Goal: Task Accomplishment & Management: Manage account settings

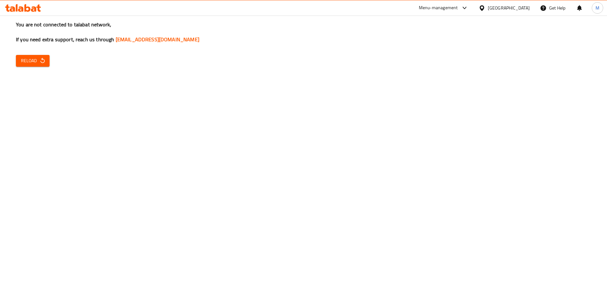
click at [42, 62] on icon "button" at bounding box center [42, 61] width 6 height 6
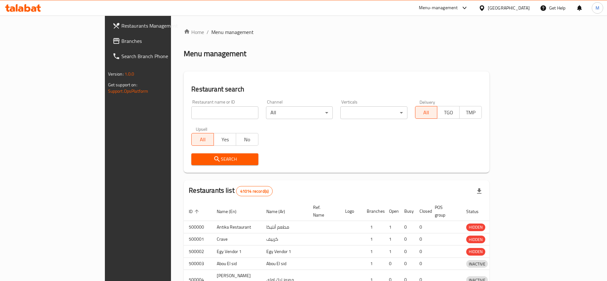
click at [185, 113] on div at bounding box center [303, 140] width 607 height 281
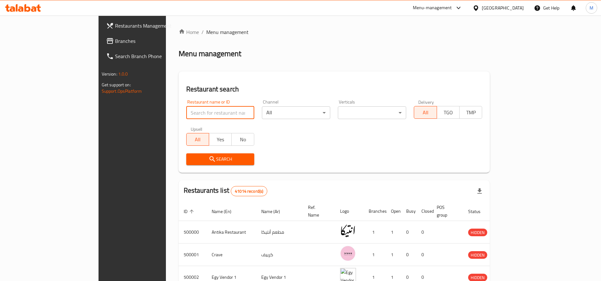
click at [186, 114] on input "search" at bounding box center [220, 113] width 68 height 13
type input "MOODZ"
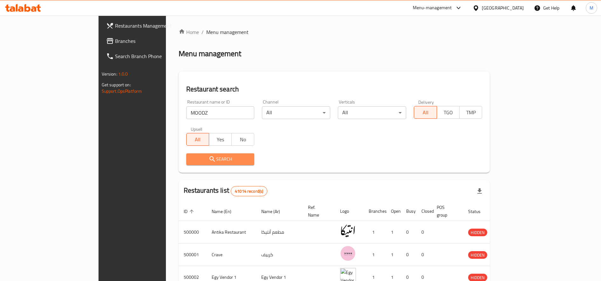
click at [199, 162] on span "Search" at bounding box center [220, 159] width 58 height 8
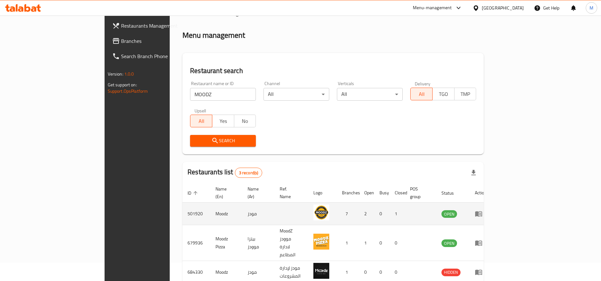
scroll to position [35, 0]
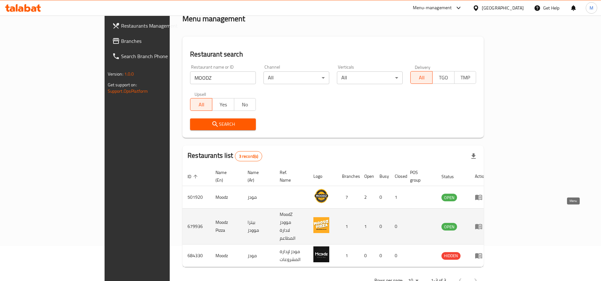
click at [483, 223] on icon "enhanced table" at bounding box center [479, 227] width 8 height 8
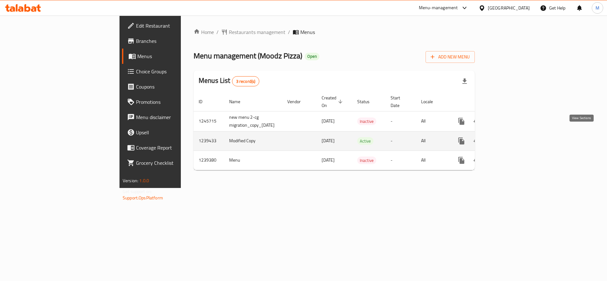
click at [511, 137] on icon "enhanced table" at bounding box center [508, 141] width 8 height 8
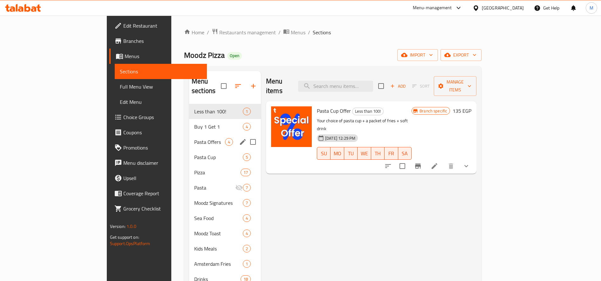
click at [189, 136] on div "Pasta Offers 4" at bounding box center [225, 141] width 72 height 15
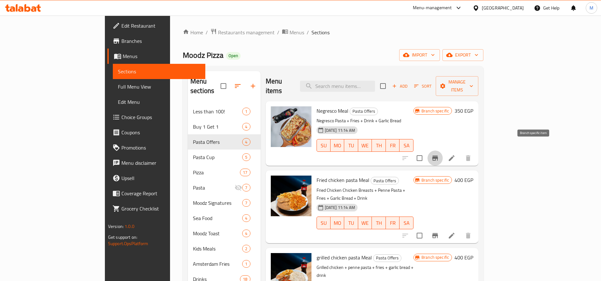
click at [438, 156] on icon "Branch-specific-item" at bounding box center [435, 158] width 6 height 5
click at [443, 228] on button "Branch-specific-item" at bounding box center [435, 235] width 15 height 15
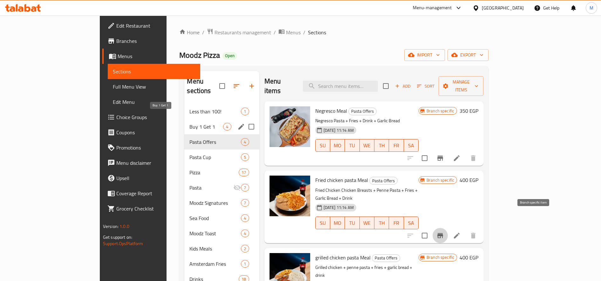
click at [189, 123] on span "Buy 1 Get 1" at bounding box center [206, 127] width 34 height 8
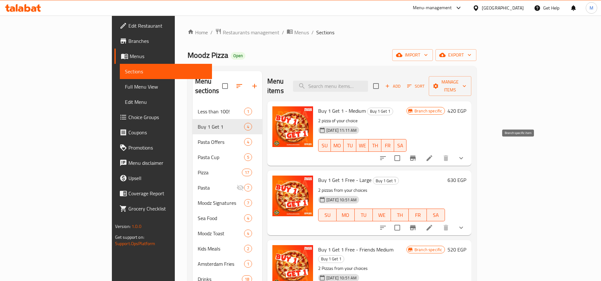
click at [417, 155] on icon "Branch-specific-item" at bounding box center [413, 159] width 8 height 8
click at [417, 224] on icon "Branch-specific-item" at bounding box center [413, 228] width 8 height 8
click at [465, 155] on icon "show more" at bounding box center [462, 159] width 8 height 8
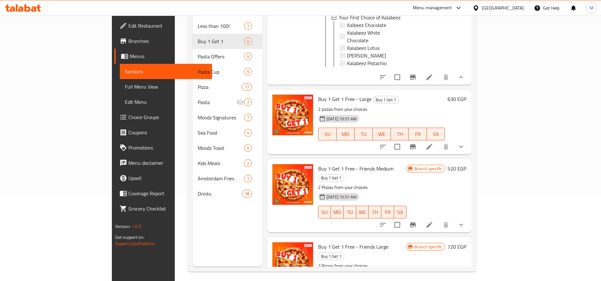
scroll to position [89, 0]
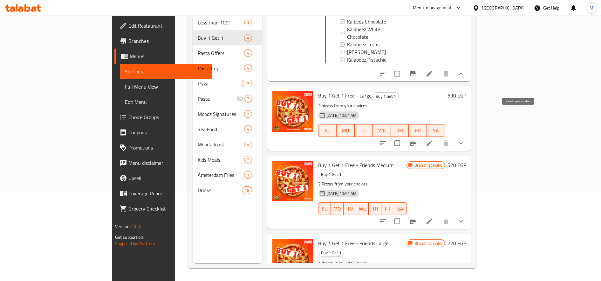
click at [416, 141] on icon "Branch-specific-item" at bounding box center [413, 143] width 6 height 5
click at [416, 219] on icon "Branch-specific-item" at bounding box center [413, 221] width 6 height 5
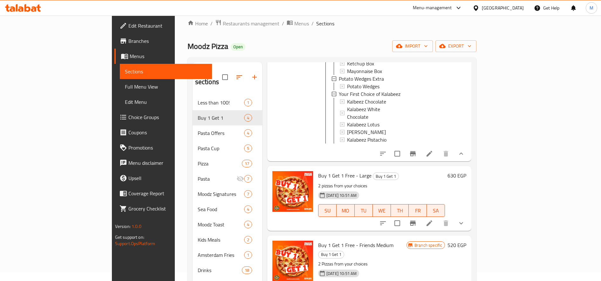
scroll to position [0, 0]
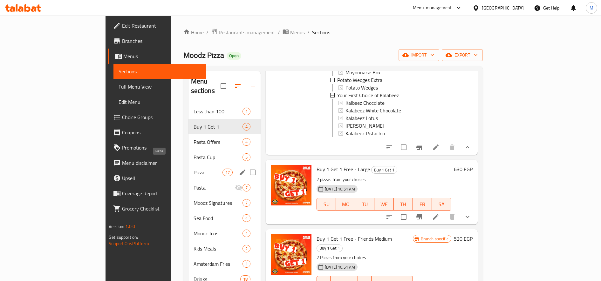
click at [194, 169] on span "Pizza" at bounding box center [208, 173] width 29 height 8
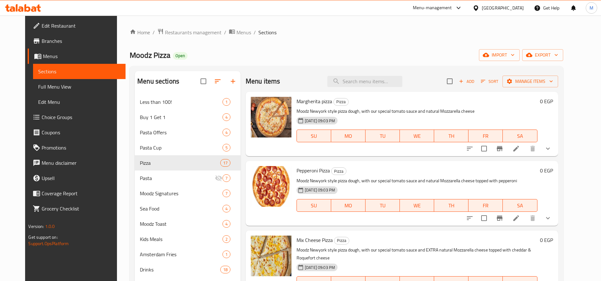
click at [552, 145] on icon "show more" at bounding box center [548, 149] width 8 height 8
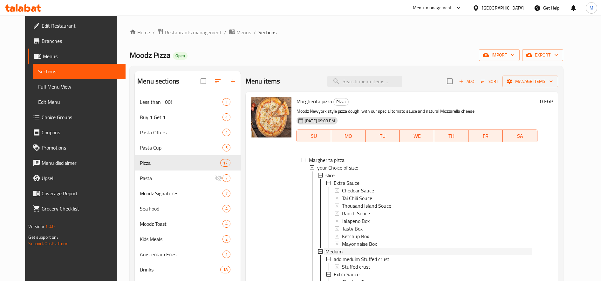
click at [337, 253] on span "Medium" at bounding box center [334, 252] width 17 height 8
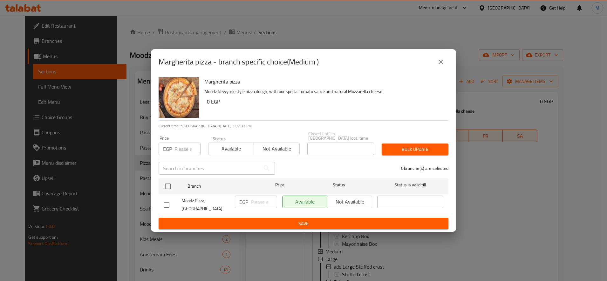
click at [187, 148] on input "number" at bounding box center [188, 149] width 26 height 13
type input "125"
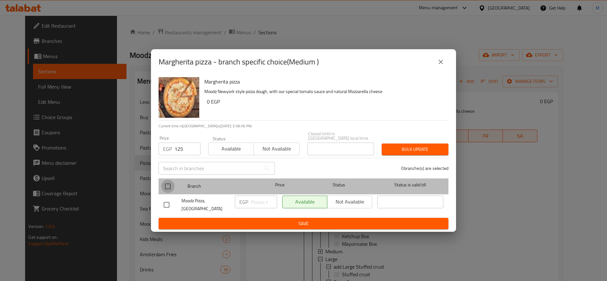
click at [171, 187] on input "checkbox" at bounding box center [167, 186] width 13 height 13
checkbox input "true"
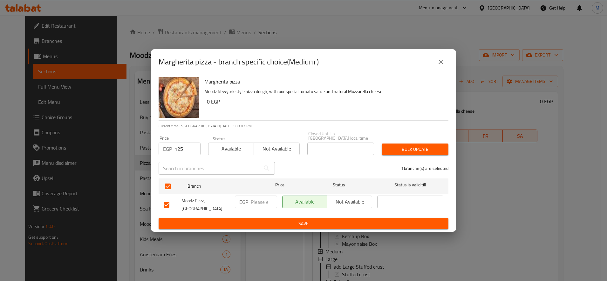
click at [416, 148] on span "Bulk update" at bounding box center [415, 150] width 57 height 8
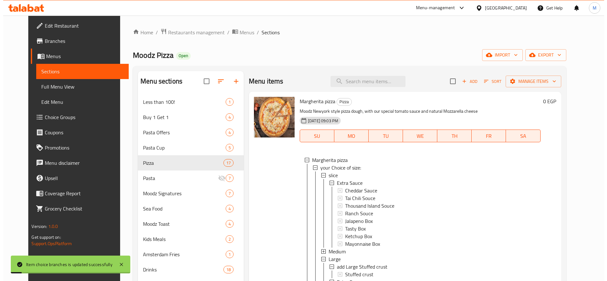
scroll to position [1, 0]
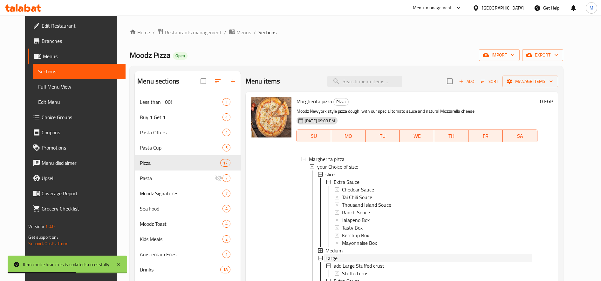
click at [331, 257] on div "Large" at bounding box center [429, 259] width 207 height 8
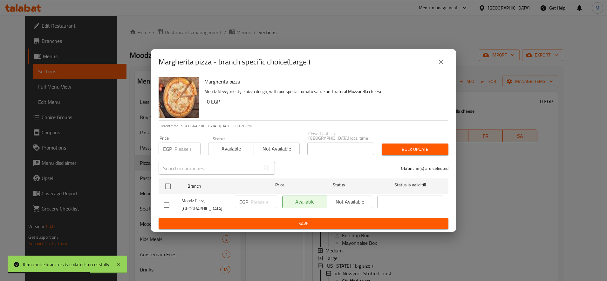
click at [186, 148] on input "number" at bounding box center [188, 149] width 26 height 13
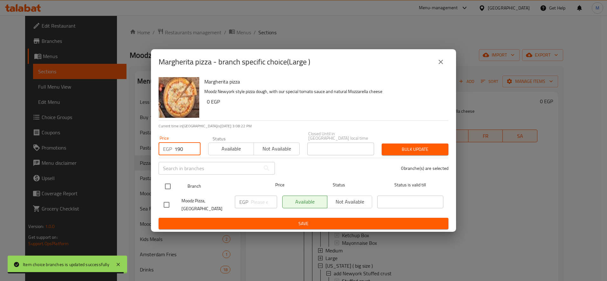
type input "190"
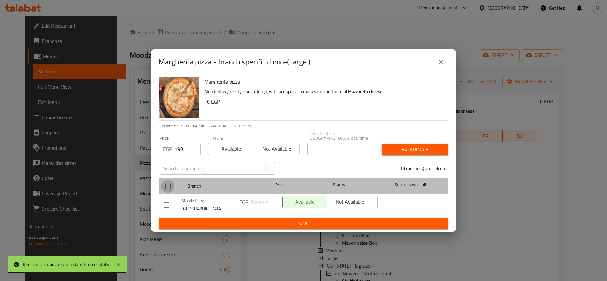
click at [166, 180] on input "checkbox" at bounding box center [167, 186] width 13 height 13
checkbox input "true"
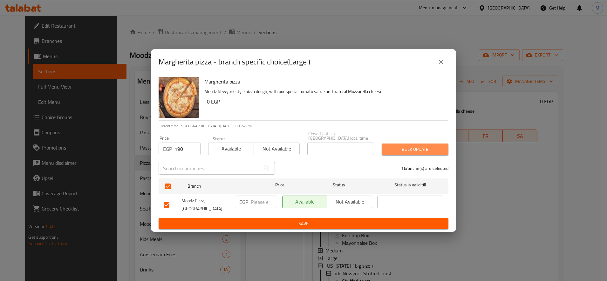
click at [408, 147] on span "Bulk update" at bounding box center [415, 150] width 57 height 8
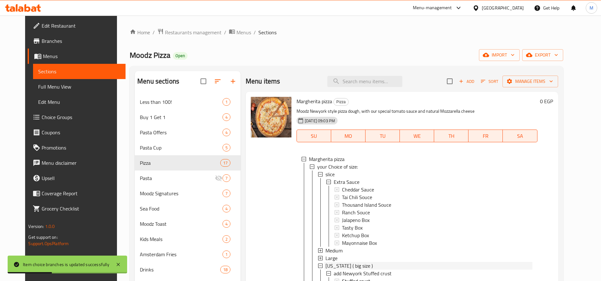
click at [327, 266] on span "[US_STATE] ( big size )" at bounding box center [349, 266] width 47 height 8
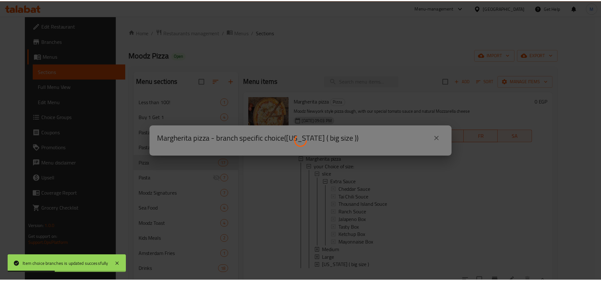
scroll to position [0, 0]
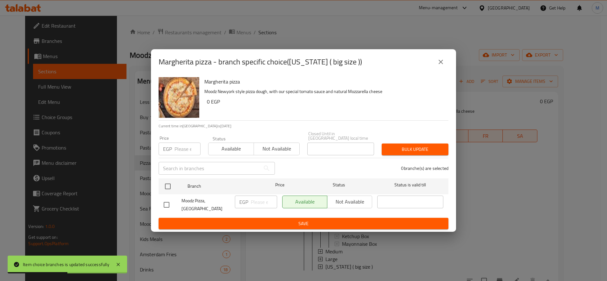
click at [184, 144] on input "number" at bounding box center [188, 149] width 26 height 13
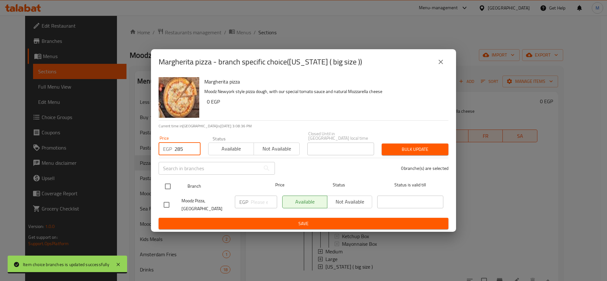
type input "285"
click at [169, 186] on input "checkbox" at bounding box center [167, 186] width 13 height 13
checkbox input "true"
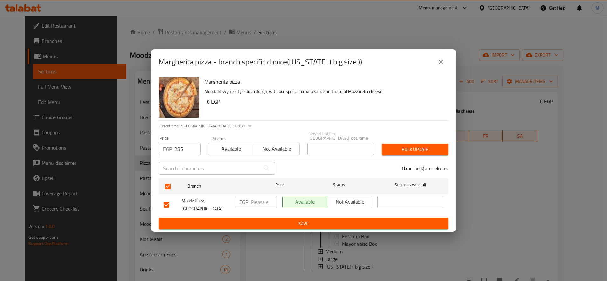
click at [444, 144] on button "Bulk update" at bounding box center [415, 150] width 67 height 12
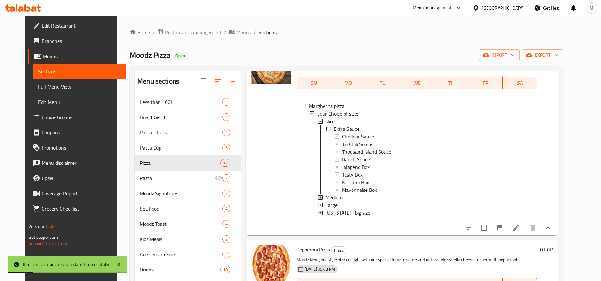
scroll to position [212, 0]
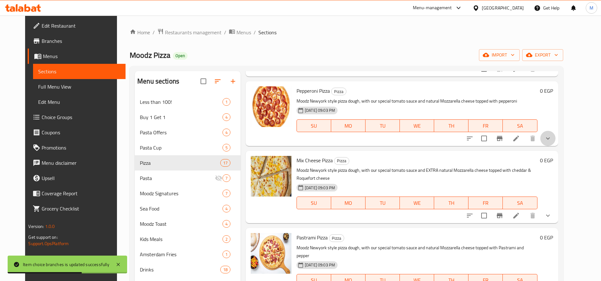
click at [556, 146] on button "show more" at bounding box center [547, 138] width 15 height 15
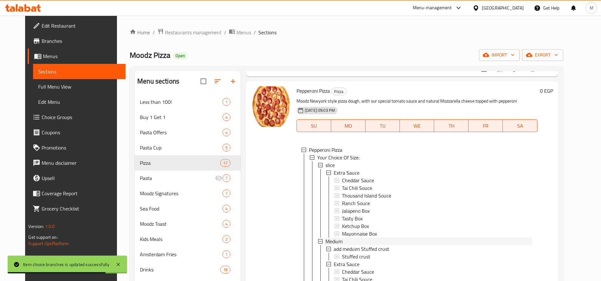
click at [340, 245] on div "Medium" at bounding box center [429, 242] width 207 height 8
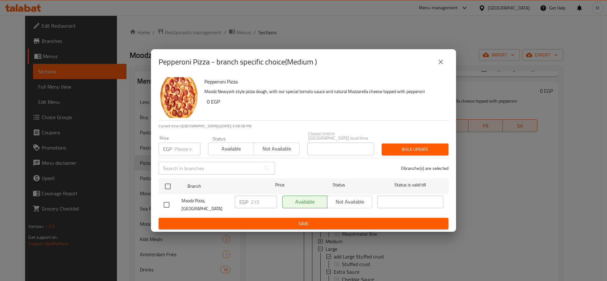
click at [184, 144] on input "number" at bounding box center [188, 149] width 26 height 13
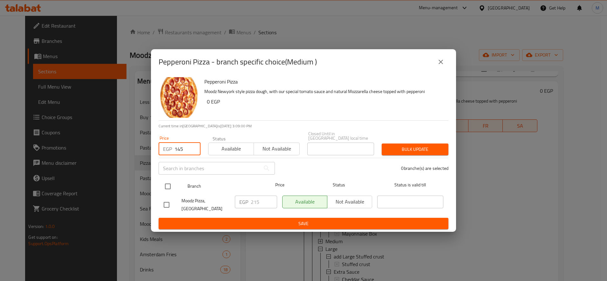
type input "145"
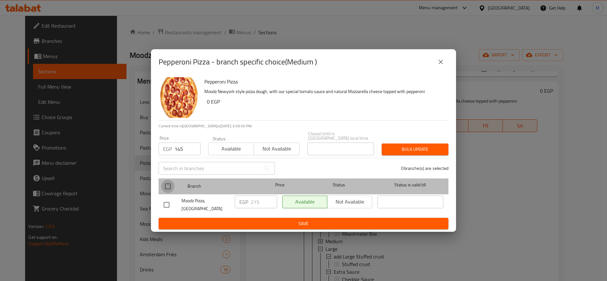
click at [170, 185] on input "checkbox" at bounding box center [167, 186] width 13 height 13
checkbox input "true"
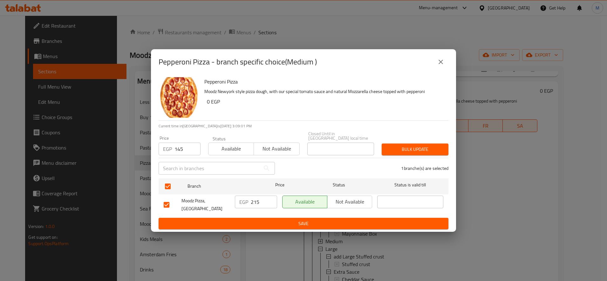
click at [413, 151] on button "Bulk update" at bounding box center [415, 150] width 67 height 12
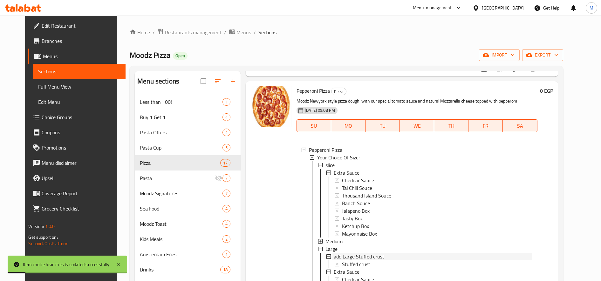
click at [334, 259] on span "add Large Stuffed crust" at bounding box center [359, 257] width 51 height 8
click at [334, 253] on div "Large" at bounding box center [429, 249] width 207 height 8
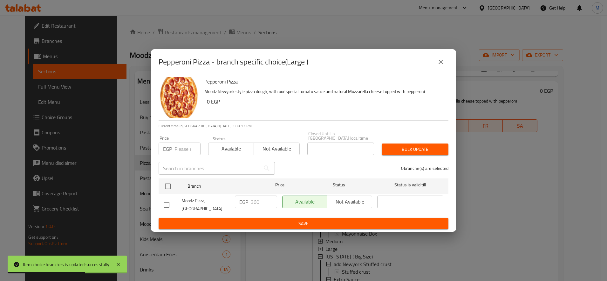
click at [179, 149] on input "number" at bounding box center [188, 149] width 26 height 13
type input "220"
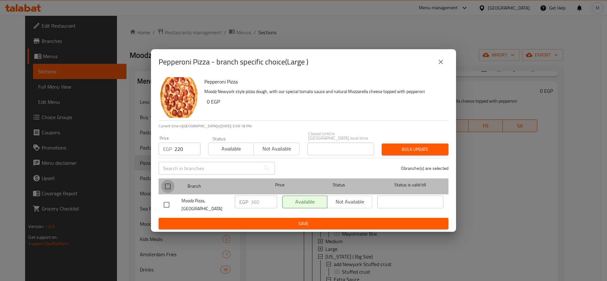
click at [167, 187] on input "checkbox" at bounding box center [167, 186] width 13 height 13
checkbox input "true"
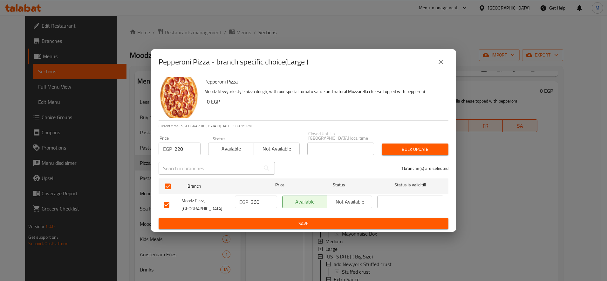
click at [395, 146] on span "Bulk update" at bounding box center [415, 150] width 57 height 8
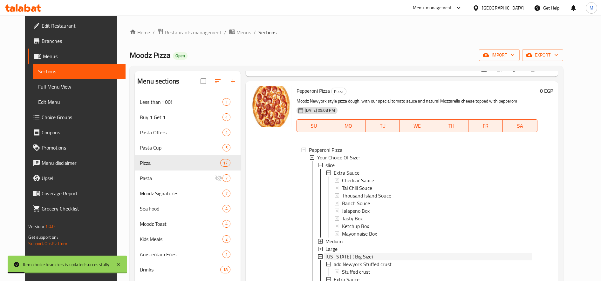
click at [337, 261] on span "[US_STATE] ( Big Size)" at bounding box center [349, 257] width 47 height 8
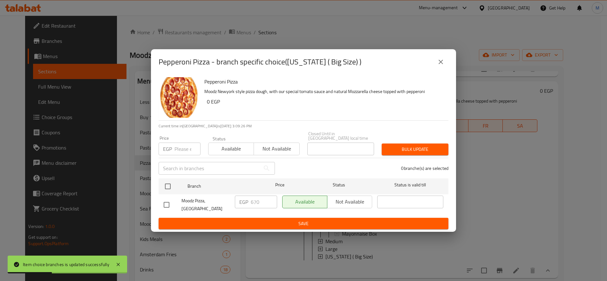
click at [188, 148] on input "number" at bounding box center [188, 149] width 26 height 13
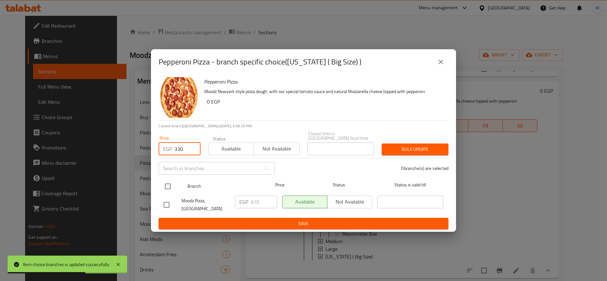
type input "330"
click at [168, 182] on input "checkbox" at bounding box center [167, 186] width 13 height 13
checkbox input "true"
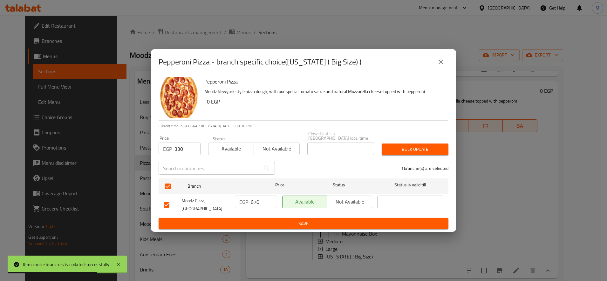
click at [420, 146] on span "Bulk update" at bounding box center [415, 150] width 57 height 8
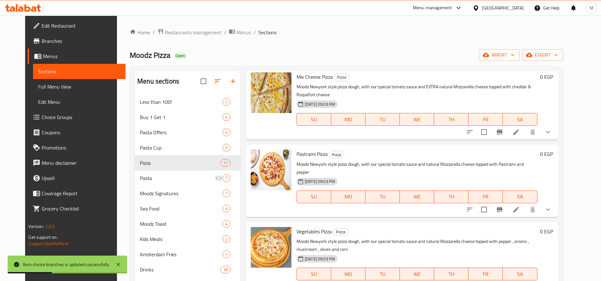
scroll to position [371, 0]
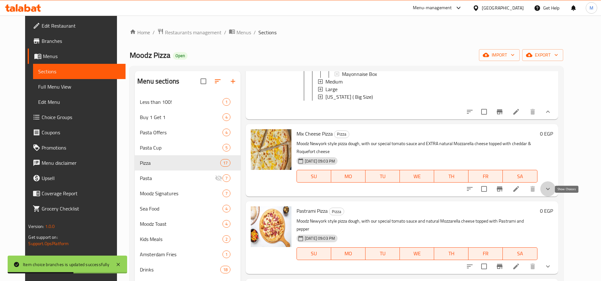
click at [552, 193] on icon "show more" at bounding box center [548, 189] width 8 height 8
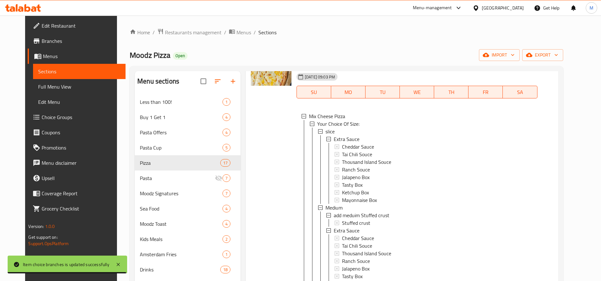
scroll to position [477, 0]
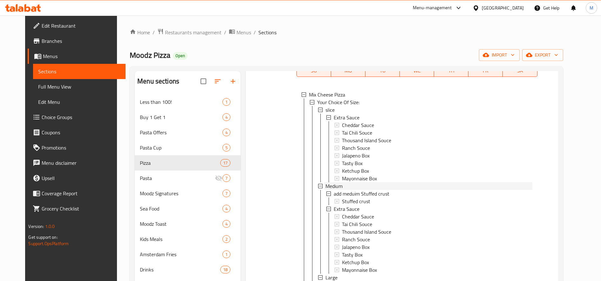
click at [330, 190] on span "Medium" at bounding box center [334, 186] width 17 height 8
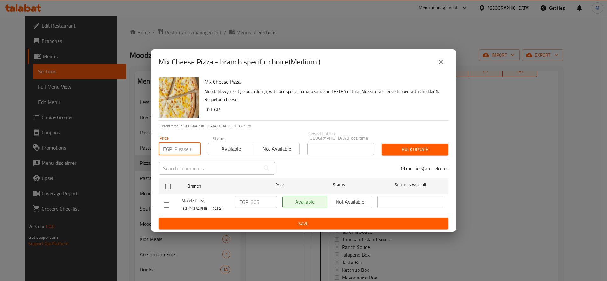
click at [189, 143] on input "number" at bounding box center [188, 149] width 26 height 13
type input "150"
click at [157, 187] on div "Mix Cheese Pizza Moodz Newyork style pizza dough, with our special tomato sauce…" at bounding box center [303, 154] width 305 height 158
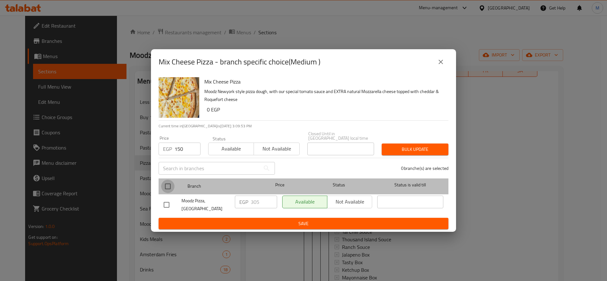
click at [165, 184] on input "checkbox" at bounding box center [167, 186] width 13 height 13
checkbox input "true"
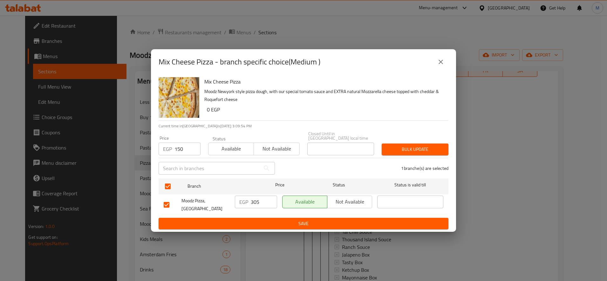
click at [409, 148] on span "Bulk update" at bounding box center [415, 150] width 57 height 8
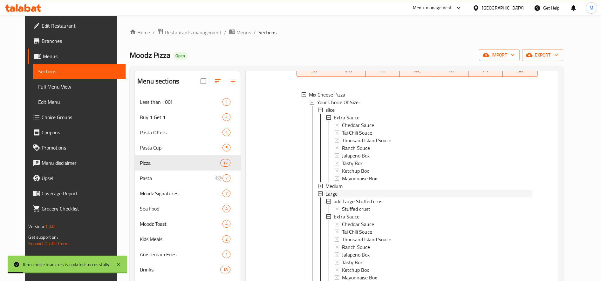
click at [336, 198] on div "Large" at bounding box center [429, 194] width 207 height 8
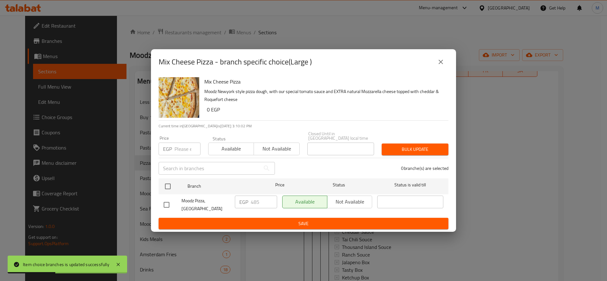
click at [182, 148] on input "number" at bounding box center [188, 149] width 26 height 13
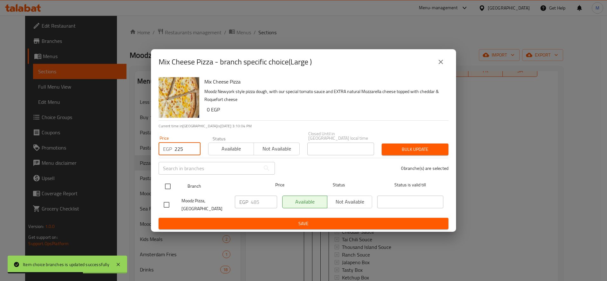
type input "225"
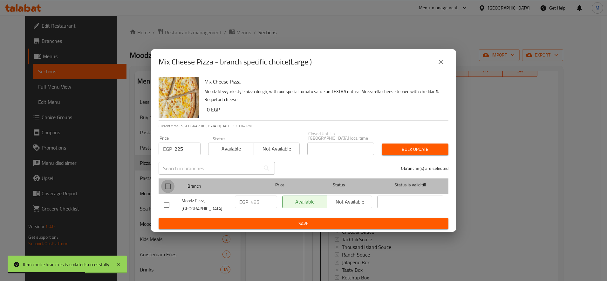
click at [169, 183] on input "checkbox" at bounding box center [167, 186] width 13 height 13
checkbox input "true"
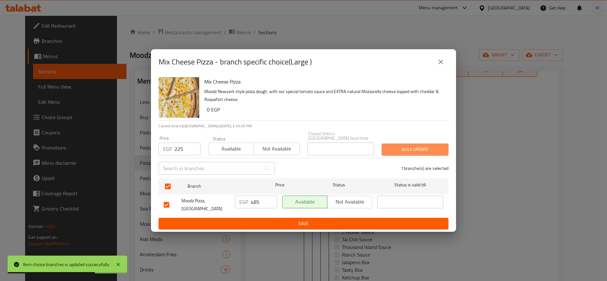
click at [411, 147] on span "Bulk update" at bounding box center [415, 150] width 57 height 8
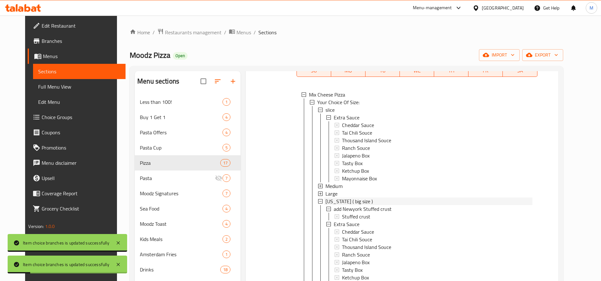
click at [328, 205] on span "[US_STATE] ( big size )" at bounding box center [349, 202] width 47 height 8
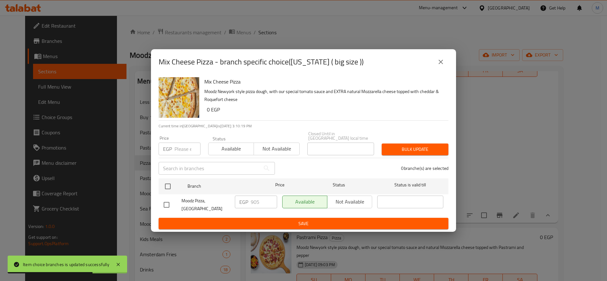
click at [183, 146] on input "number" at bounding box center [188, 149] width 26 height 13
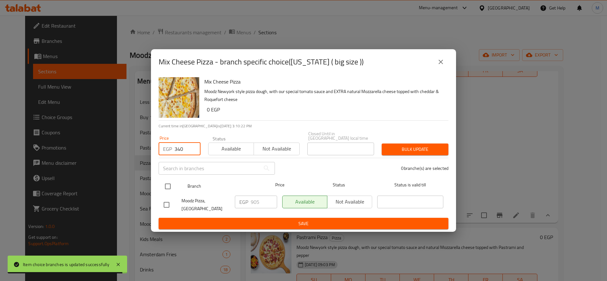
type input "340"
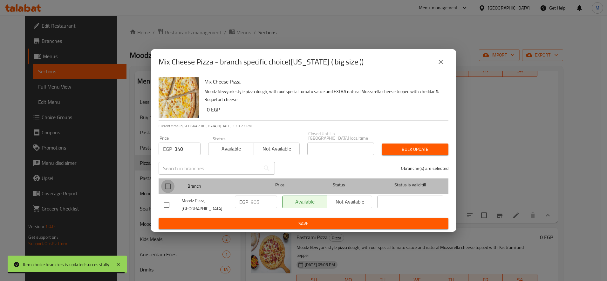
drag, startPoint x: 166, startPoint y: 184, endPoint x: 175, endPoint y: 182, distance: 9.1
click at [166, 184] on input "checkbox" at bounding box center [167, 186] width 13 height 13
checkbox input "true"
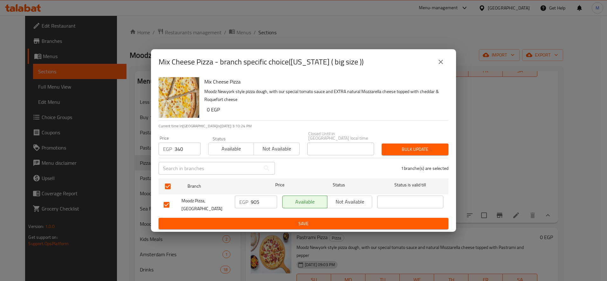
click at [405, 146] on span "Bulk update" at bounding box center [415, 150] width 57 height 8
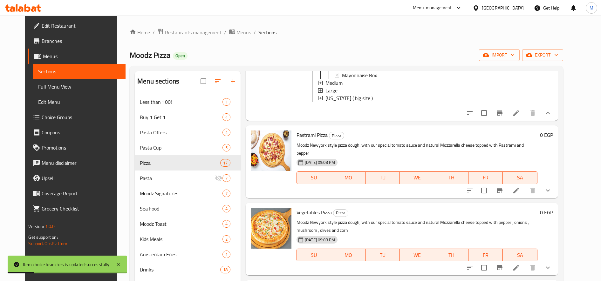
scroll to position [583, 0]
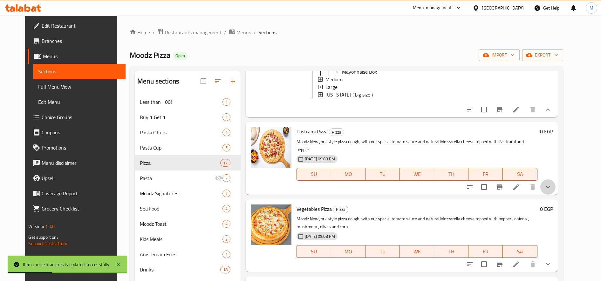
click at [556, 195] on button "show more" at bounding box center [547, 187] width 15 height 15
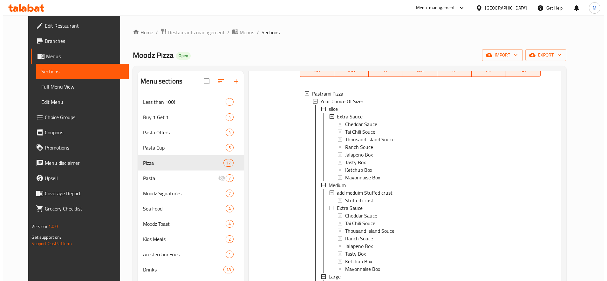
scroll to position [742, 0]
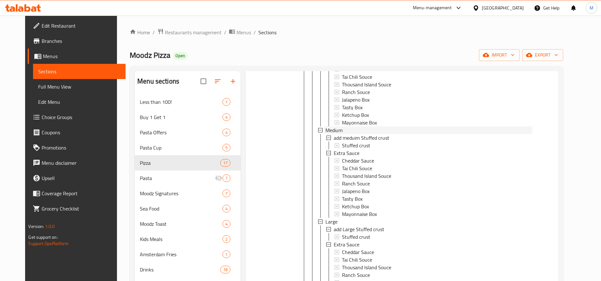
click at [330, 134] on span "Medium" at bounding box center [334, 131] width 17 height 8
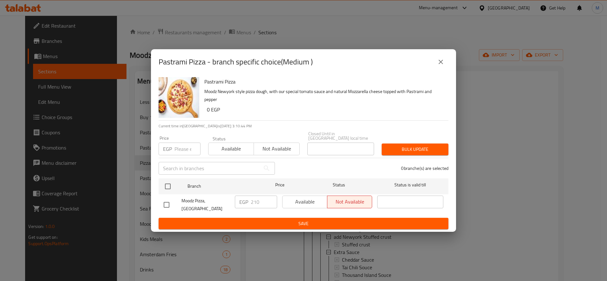
click at [183, 146] on input "number" at bounding box center [188, 149] width 26 height 13
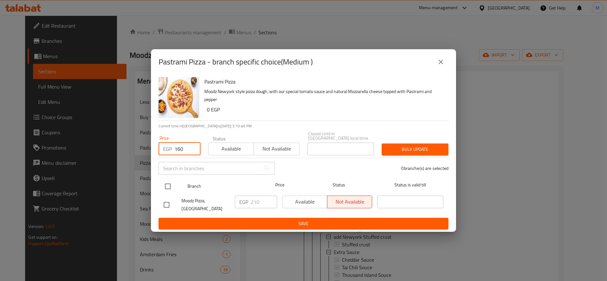
type input "160"
click at [169, 186] on input "checkbox" at bounding box center [167, 186] width 13 height 13
checkbox input "true"
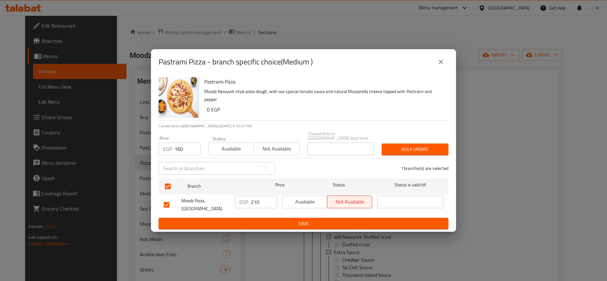
click at [414, 149] on span "Bulk update" at bounding box center [415, 150] width 57 height 8
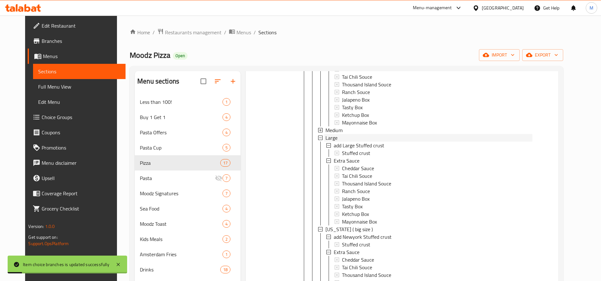
click at [349, 142] on div "Large" at bounding box center [429, 138] width 207 height 8
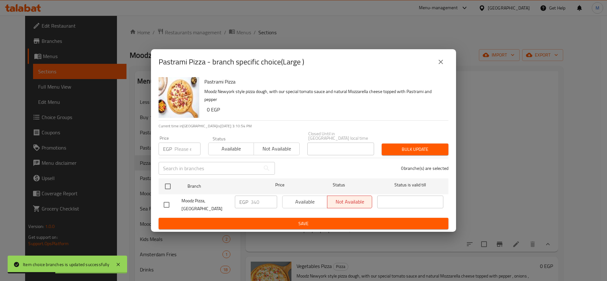
click at [177, 152] on input "number" at bounding box center [188, 149] width 26 height 13
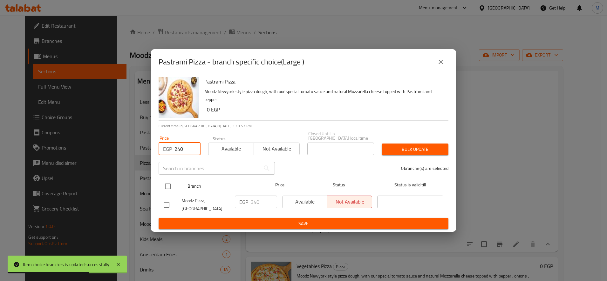
type input "240"
click at [176, 177] on div at bounding box center [173, 186] width 24 height 18
click at [170, 182] on input "checkbox" at bounding box center [167, 186] width 13 height 13
checkbox input "true"
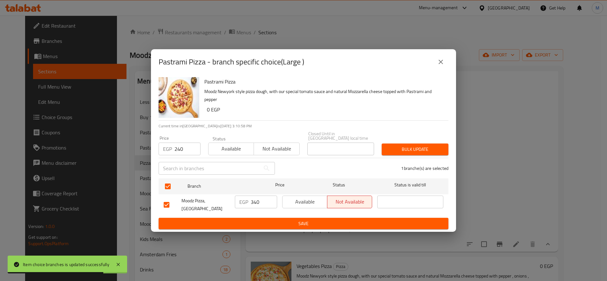
click at [398, 148] on span "Bulk update" at bounding box center [415, 150] width 57 height 8
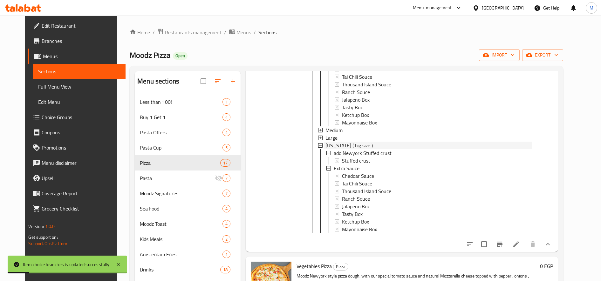
click at [354, 149] on span "[US_STATE] ( big size )" at bounding box center [349, 146] width 47 height 8
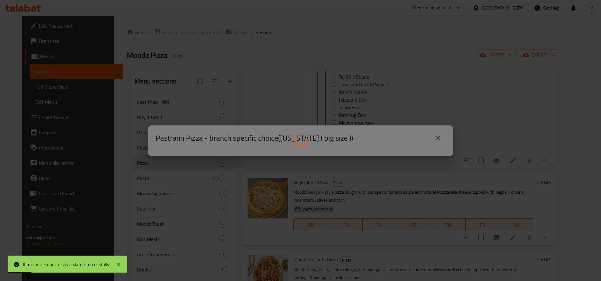
scroll to position [0, 0]
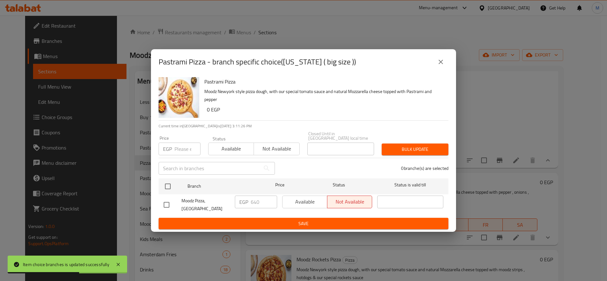
click at [188, 145] on input "number" at bounding box center [188, 149] width 26 height 13
type input "360"
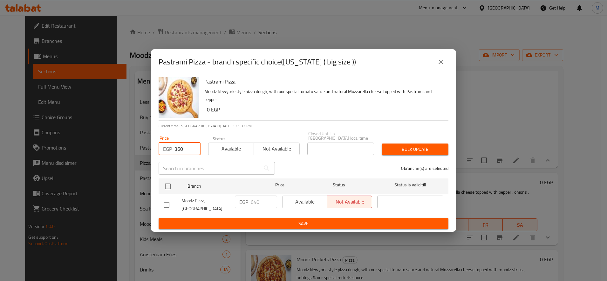
click at [169, 193] on div "Moodz Pizza, [GEOGRAPHIC_DATA]" at bounding box center [196, 205] width 71 height 24
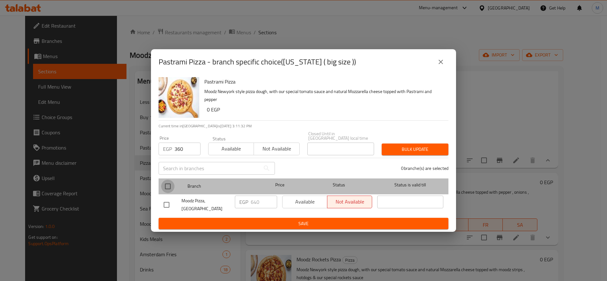
click at [168, 180] on input "checkbox" at bounding box center [167, 186] width 13 height 13
checkbox input "true"
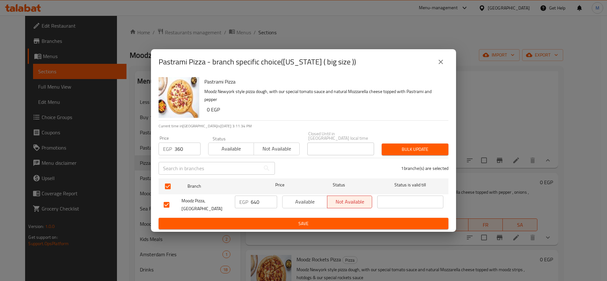
click at [405, 148] on span "Bulk update" at bounding box center [415, 150] width 57 height 8
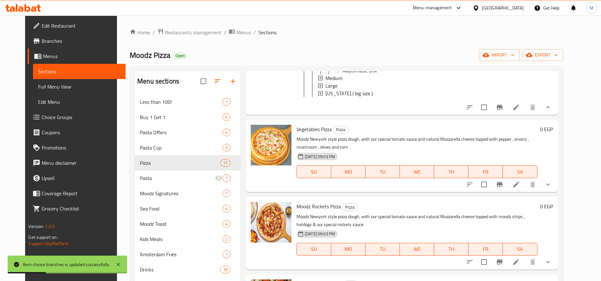
scroll to position [848, 0]
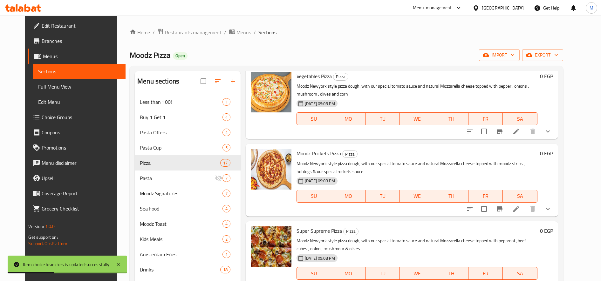
click at [556, 139] on button "show more" at bounding box center [547, 131] width 15 height 15
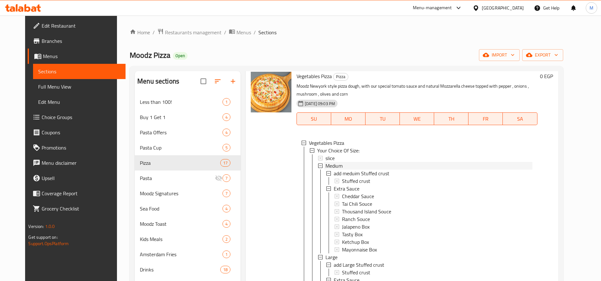
click at [337, 170] on div "Medium" at bounding box center [429, 166] width 207 height 8
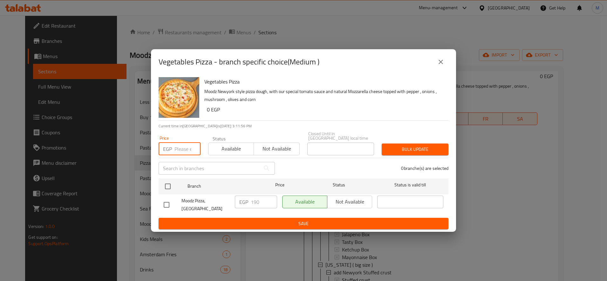
click at [182, 147] on input "number" at bounding box center [188, 149] width 26 height 13
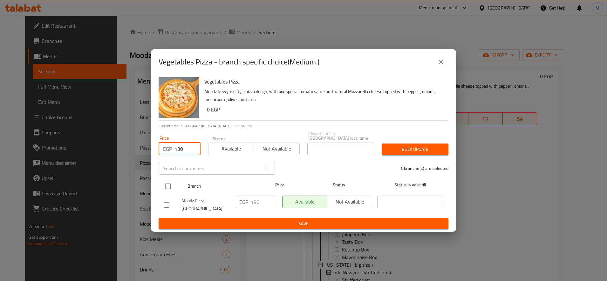
type input "130"
click at [168, 181] on input "checkbox" at bounding box center [167, 186] width 13 height 13
checkbox input "true"
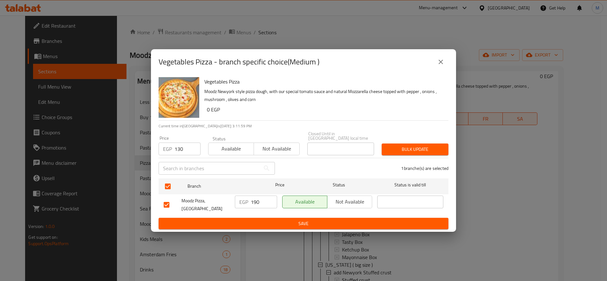
click at [407, 148] on span "Bulk update" at bounding box center [415, 150] width 57 height 8
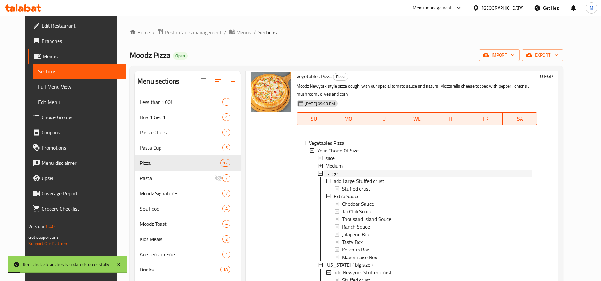
click at [330, 177] on span "Large" at bounding box center [332, 174] width 12 height 8
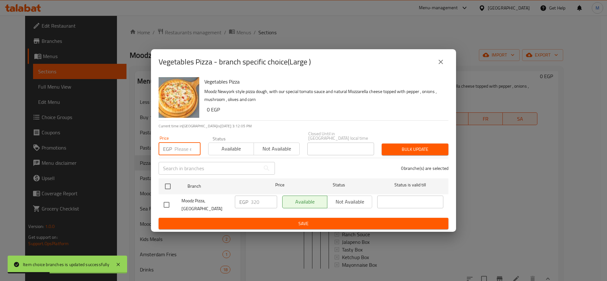
click at [188, 143] on input "number" at bounding box center [188, 149] width 26 height 13
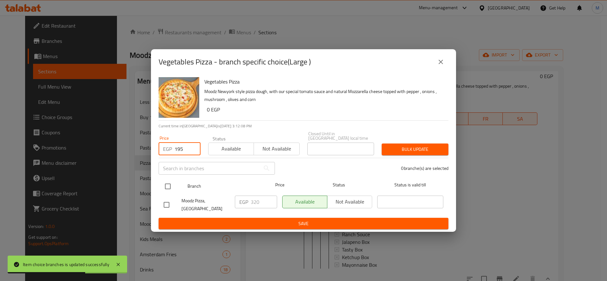
type input "195"
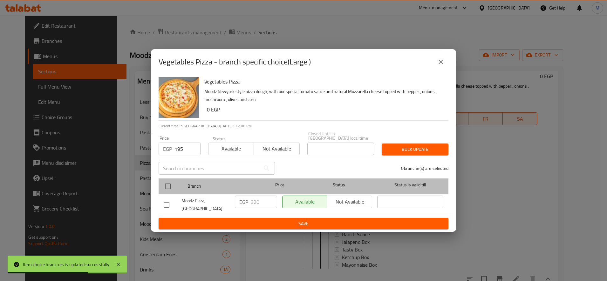
click at [175, 185] on div at bounding box center [173, 186] width 24 height 18
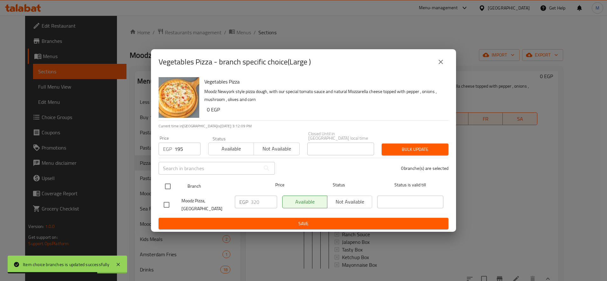
click at [173, 186] on input "checkbox" at bounding box center [167, 186] width 13 height 13
checkbox input "true"
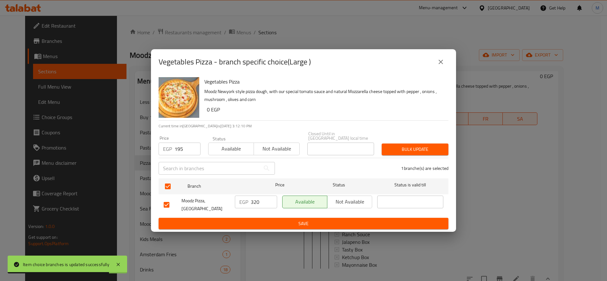
click at [404, 147] on span "Bulk update" at bounding box center [415, 150] width 57 height 8
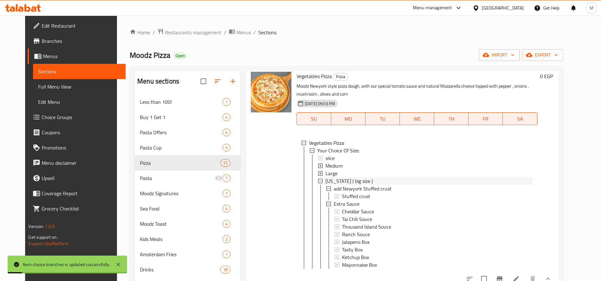
click at [329, 185] on span "[US_STATE] ( big size )" at bounding box center [349, 181] width 47 height 8
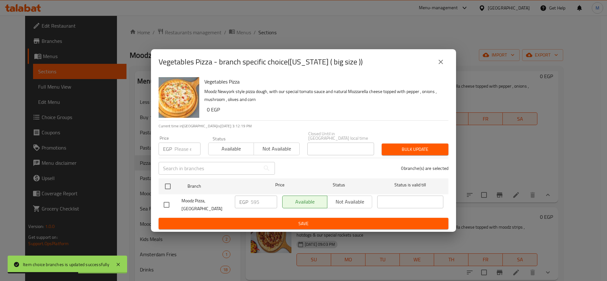
click at [168, 65] on h2 "Vegetables Pizza - branch specific choice([US_STATE] ( big size ))" at bounding box center [261, 62] width 204 height 10
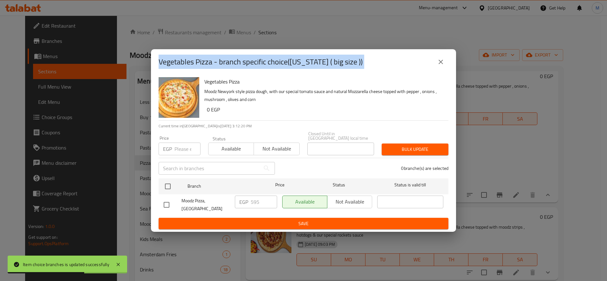
click at [168, 65] on h2 "Vegetables Pizza - branch specific choice([US_STATE] ( big size ))" at bounding box center [261, 62] width 204 height 10
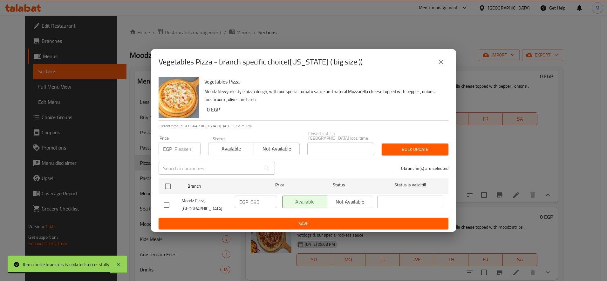
click at [185, 146] on input "number" at bounding box center [188, 149] width 26 height 13
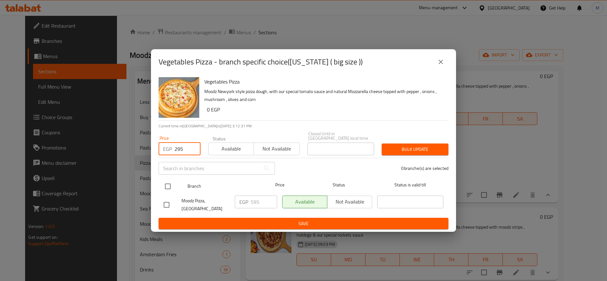
type input "295"
click at [163, 189] on input "checkbox" at bounding box center [167, 186] width 13 height 13
checkbox input "true"
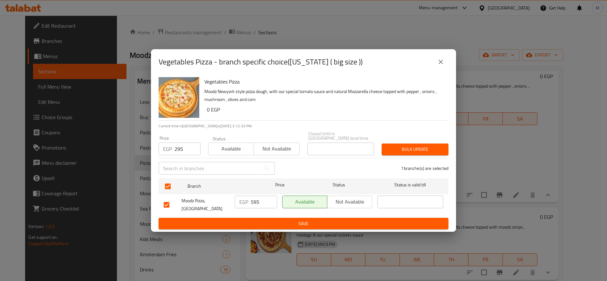
click at [402, 147] on span "Bulk update" at bounding box center [415, 150] width 57 height 8
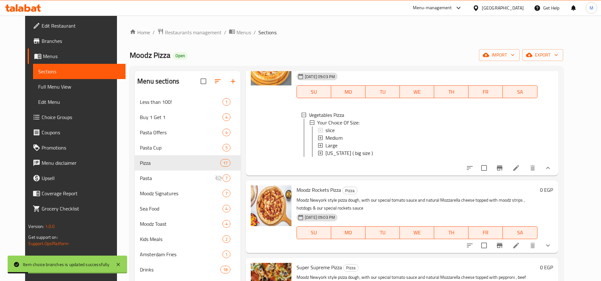
scroll to position [954, 0]
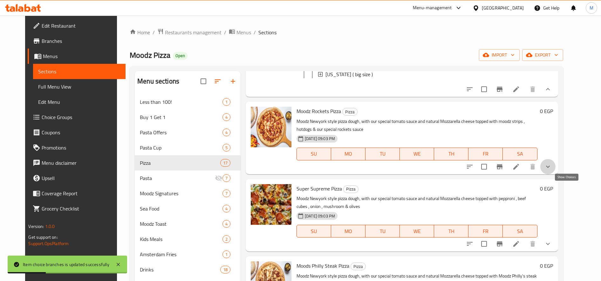
click at [552, 171] on icon "show more" at bounding box center [548, 167] width 8 height 8
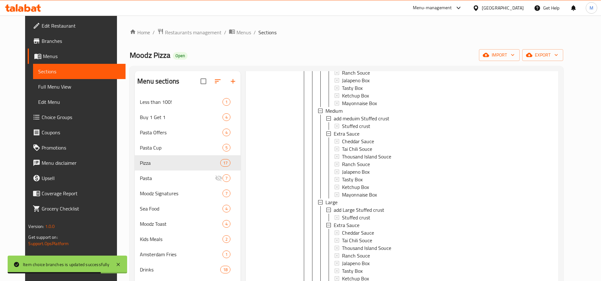
scroll to position [1007, 0]
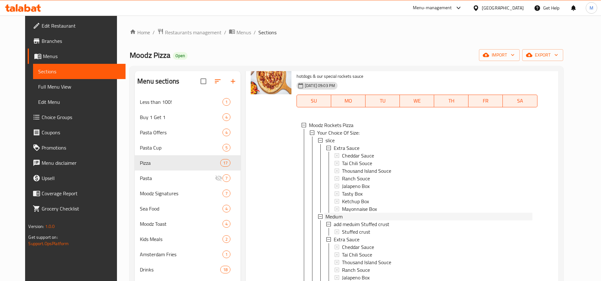
click at [333, 221] on span "Medium" at bounding box center [334, 217] width 17 height 8
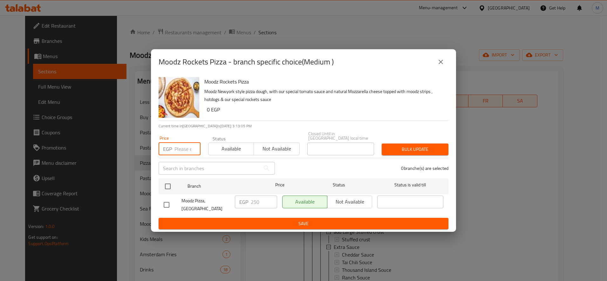
click at [176, 148] on input "number" at bounding box center [188, 149] width 26 height 13
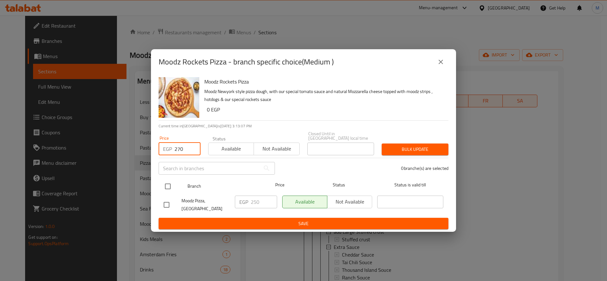
type input "270"
click at [170, 187] on input "checkbox" at bounding box center [167, 186] width 13 height 13
checkbox input "true"
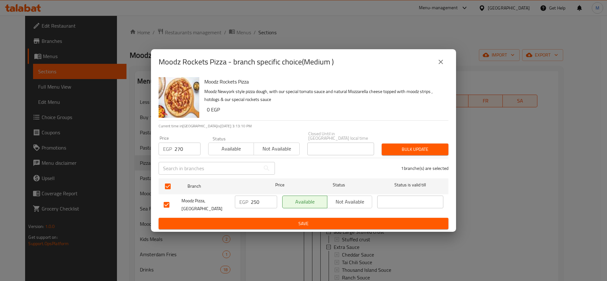
click at [444, 148] on button "Bulk update" at bounding box center [415, 150] width 67 height 12
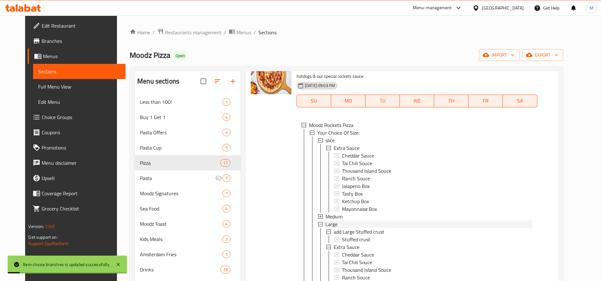
click at [327, 228] on span "Large" at bounding box center [332, 225] width 12 height 8
click at [334, 236] on span "[US_STATE] ( big size )" at bounding box center [349, 232] width 47 height 8
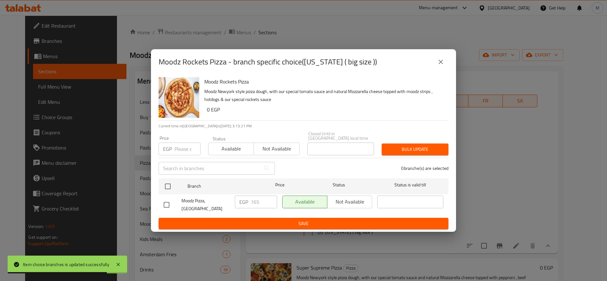
click at [174, 144] on div "EGP Price" at bounding box center [180, 149] width 42 height 13
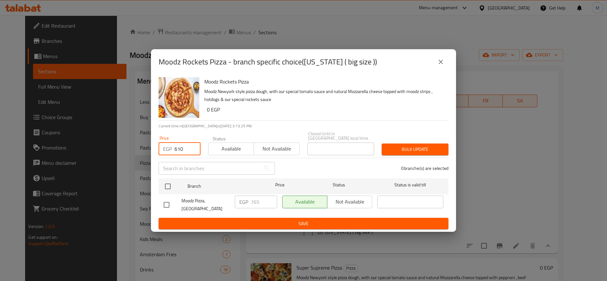
type input "610"
drag, startPoint x: 164, startPoint y: 193, endPoint x: 165, endPoint y: 187, distance: 6.4
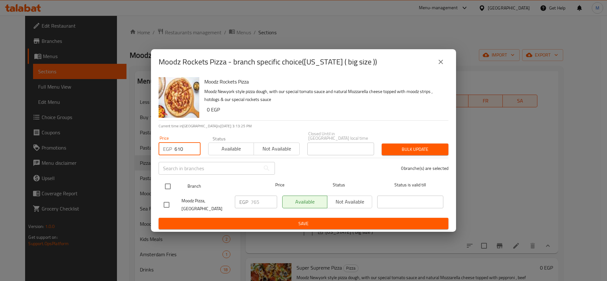
click at [164, 193] on div "Moodz Pizza, [GEOGRAPHIC_DATA]" at bounding box center [196, 205] width 71 height 24
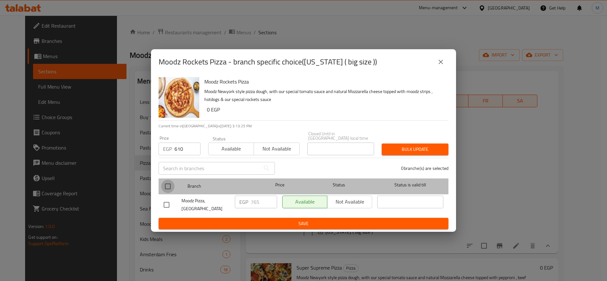
click at [166, 185] on input "checkbox" at bounding box center [167, 186] width 13 height 13
checkbox input "true"
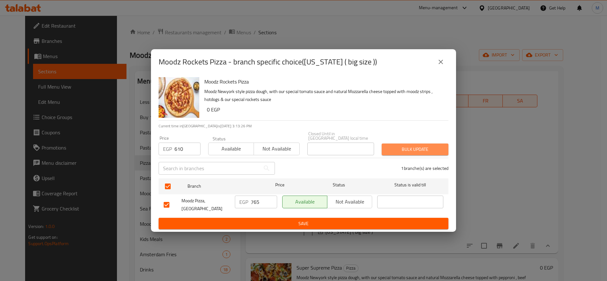
click at [432, 147] on span "Bulk update" at bounding box center [415, 150] width 57 height 8
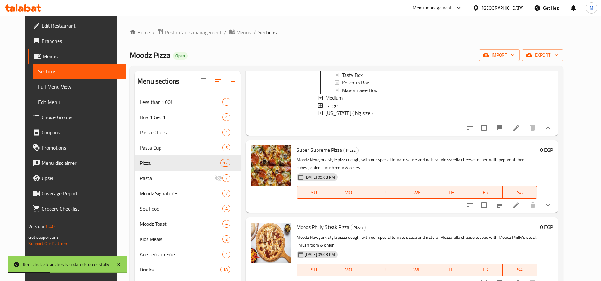
scroll to position [1113, 0]
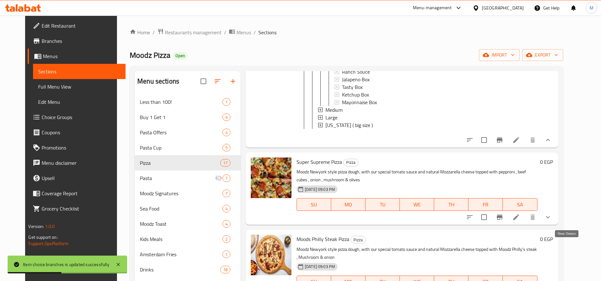
click at [556, 225] on button "show more" at bounding box center [547, 217] width 15 height 15
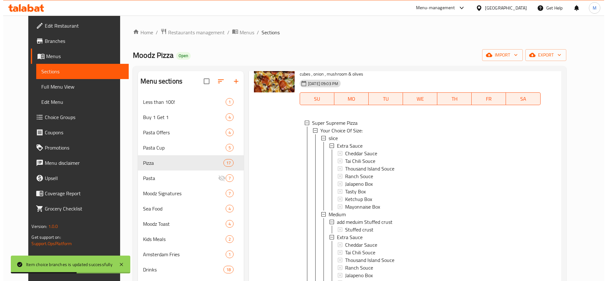
scroll to position [1, 0]
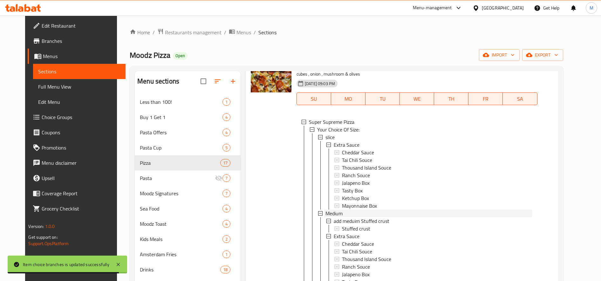
click at [331, 217] on span "Medium" at bounding box center [334, 214] width 17 height 8
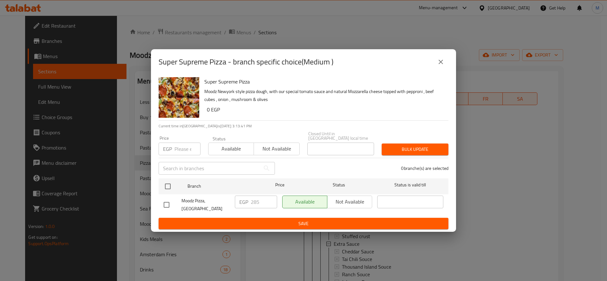
click at [183, 146] on input "number" at bounding box center [188, 149] width 26 height 13
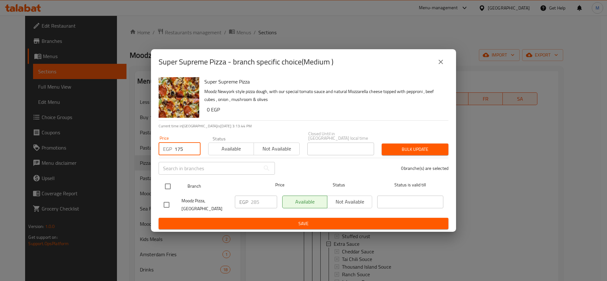
type input "175"
drag, startPoint x: 169, startPoint y: 184, endPoint x: 228, endPoint y: 185, distance: 58.8
click at [170, 184] on input "checkbox" at bounding box center [167, 186] width 13 height 13
checkbox input "true"
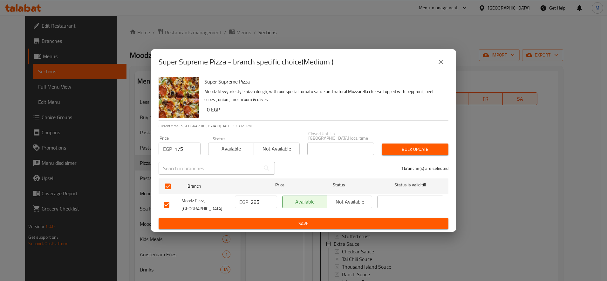
click at [437, 148] on span "Bulk update" at bounding box center [415, 150] width 57 height 8
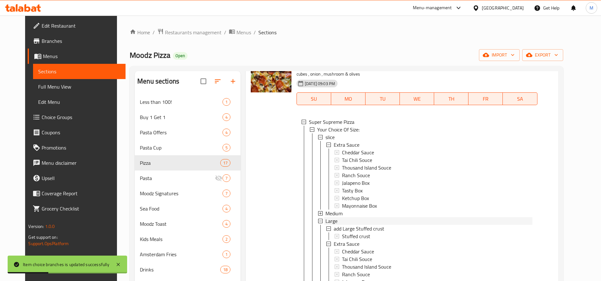
click at [326, 225] on span "Large" at bounding box center [332, 221] width 12 height 8
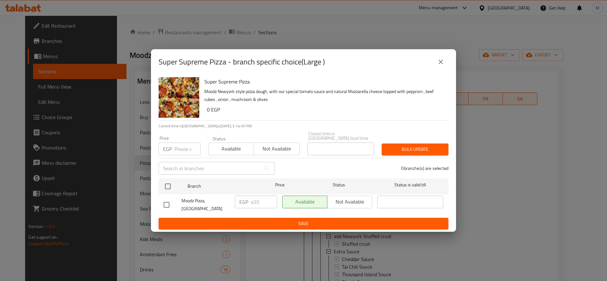
click at [178, 145] on input "number" at bounding box center [188, 149] width 26 height 13
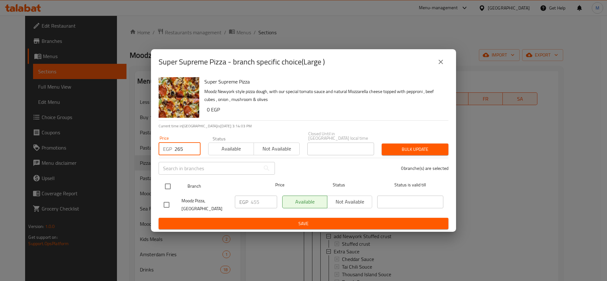
type input "265"
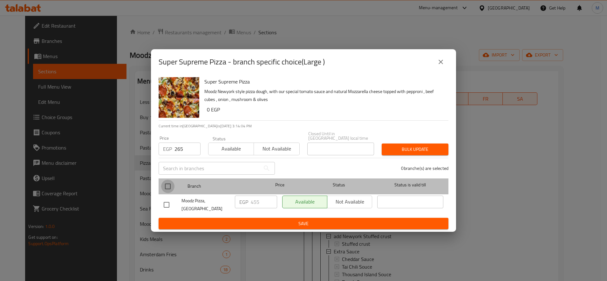
click at [171, 185] on input "checkbox" at bounding box center [167, 186] width 13 height 13
checkbox input "true"
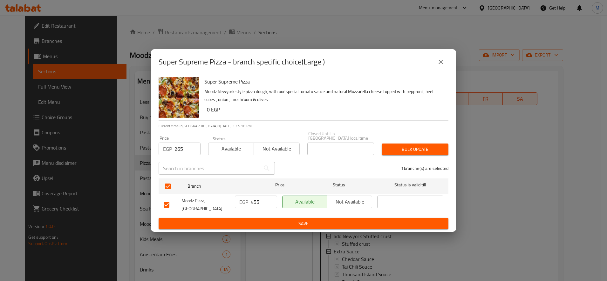
click at [413, 149] on span "Bulk update" at bounding box center [415, 150] width 57 height 8
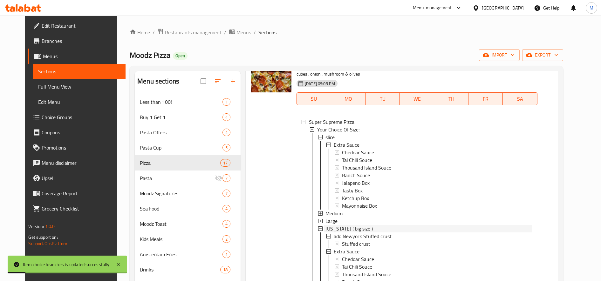
click at [342, 233] on span "[US_STATE] ( big size )" at bounding box center [349, 229] width 47 height 8
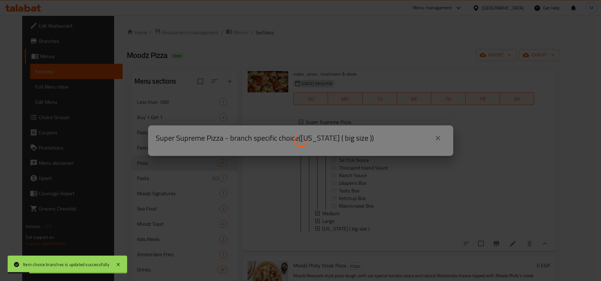
scroll to position [0, 0]
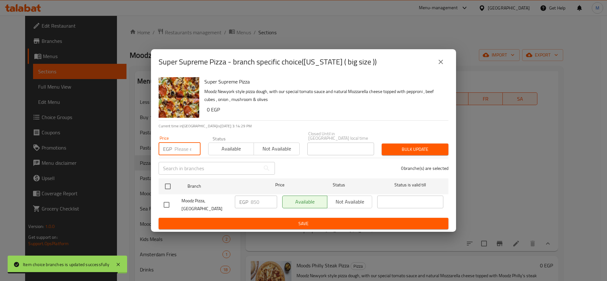
click at [179, 143] on input "number" at bounding box center [188, 149] width 26 height 13
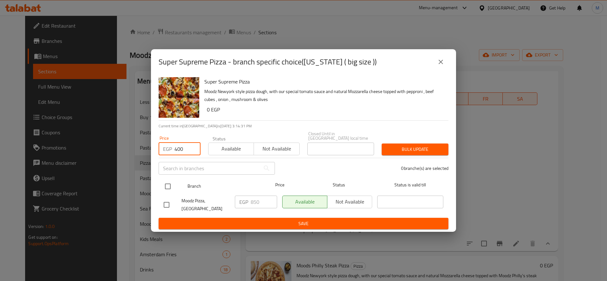
type input "400"
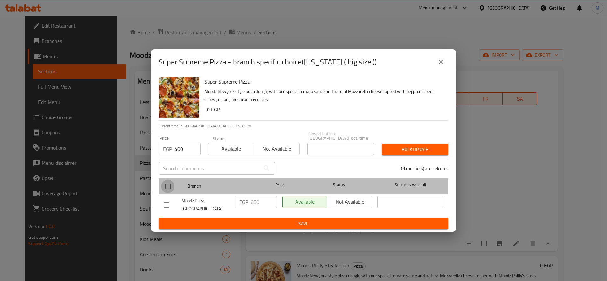
click at [172, 185] on input "checkbox" at bounding box center [167, 186] width 13 height 13
checkbox input "true"
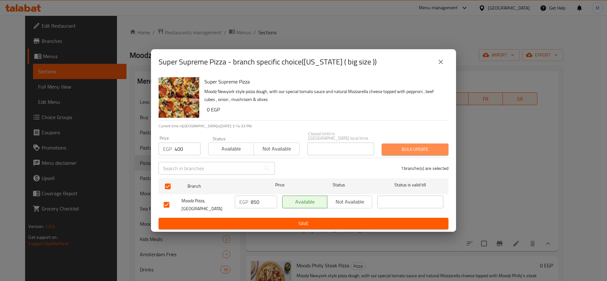
click at [448, 152] on button "Bulk update" at bounding box center [415, 150] width 67 height 12
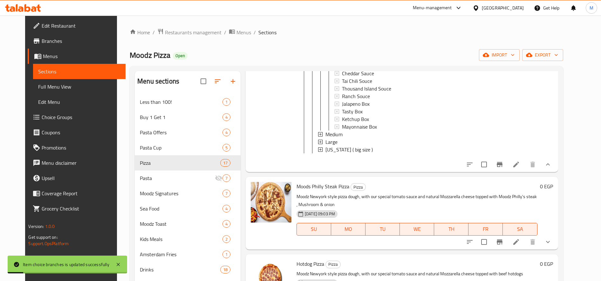
scroll to position [1431, 0]
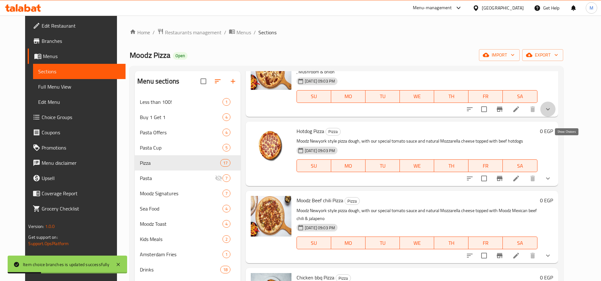
click at [552, 113] on icon "show more" at bounding box center [548, 110] width 8 height 8
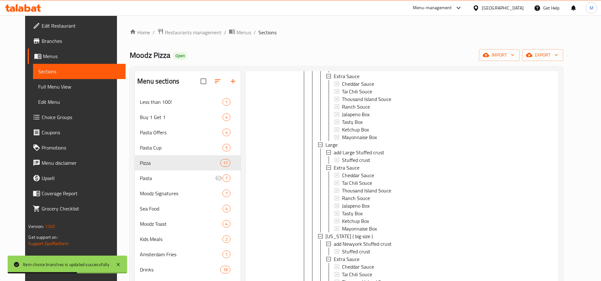
scroll to position [1537, 0]
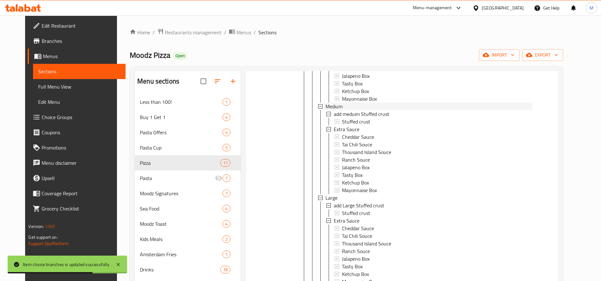
click at [333, 110] on span "Medium" at bounding box center [334, 107] width 17 height 8
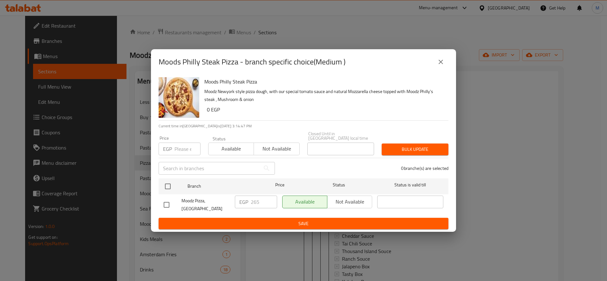
click at [177, 143] on input "number" at bounding box center [188, 149] width 26 height 13
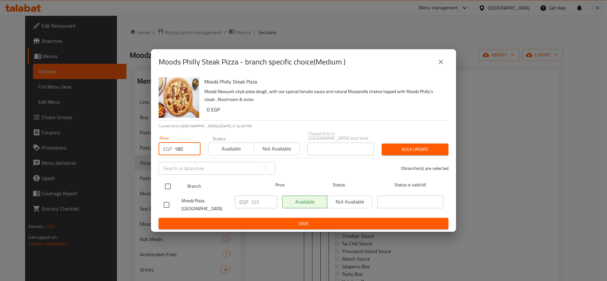
type input "180"
click at [163, 186] on input "checkbox" at bounding box center [167, 186] width 13 height 13
checkbox input "true"
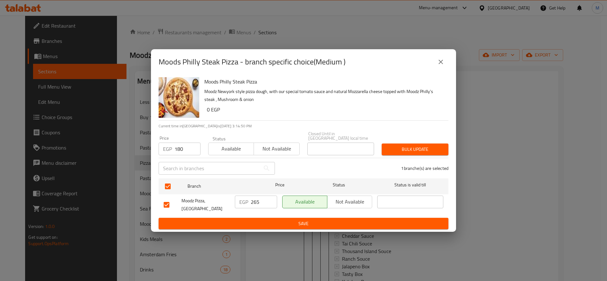
click at [444, 147] on button "Bulk update" at bounding box center [415, 150] width 67 height 12
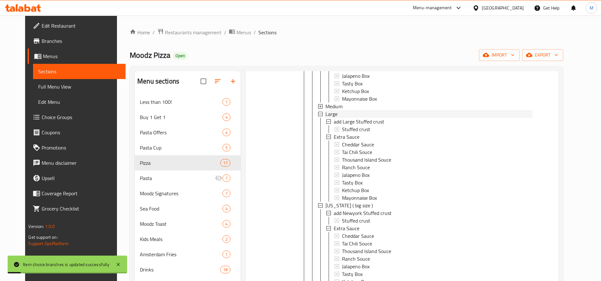
click at [350, 118] on div "Large" at bounding box center [429, 114] width 207 height 8
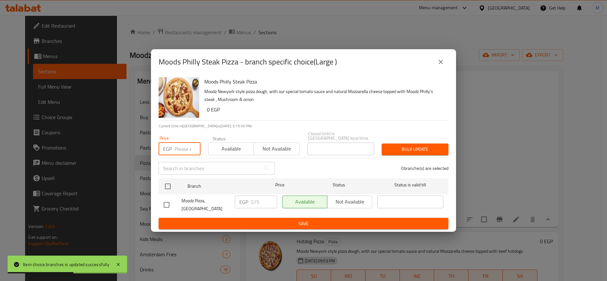
click at [176, 148] on input "number" at bounding box center [188, 149] width 26 height 13
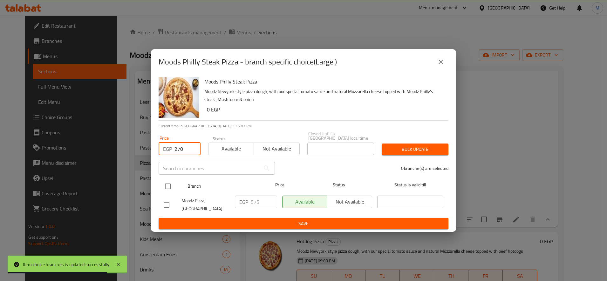
type input "270"
click at [176, 184] on div at bounding box center [173, 186] width 24 height 18
click at [170, 182] on input "checkbox" at bounding box center [167, 186] width 13 height 13
checkbox input "true"
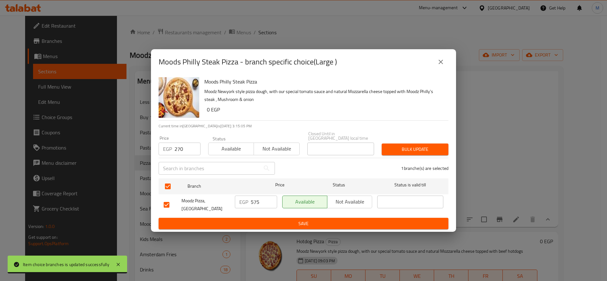
click at [421, 150] on span "Bulk update" at bounding box center [415, 150] width 57 height 8
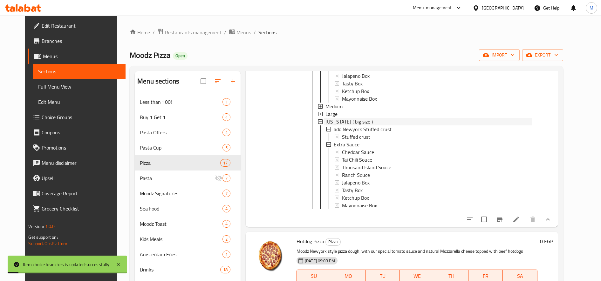
click at [352, 126] on span "[US_STATE] ( big size )" at bounding box center [349, 122] width 47 height 8
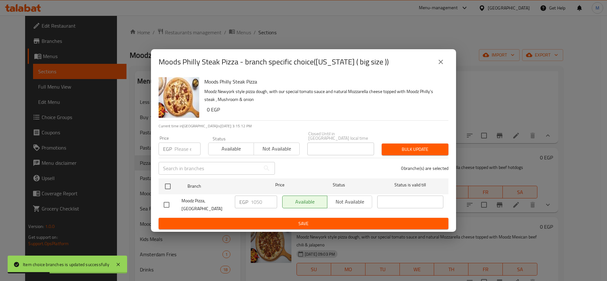
click at [176, 147] on input "number" at bounding box center [188, 149] width 26 height 13
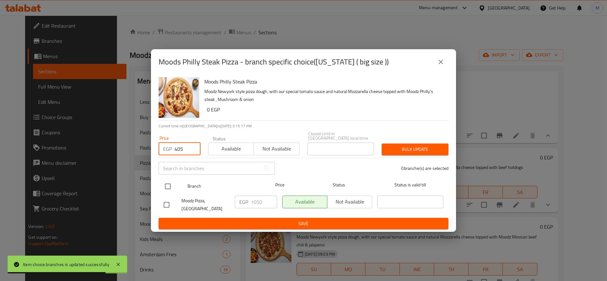
type input "405"
click at [173, 183] on input "checkbox" at bounding box center [167, 186] width 13 height 13
checkbox input "true"
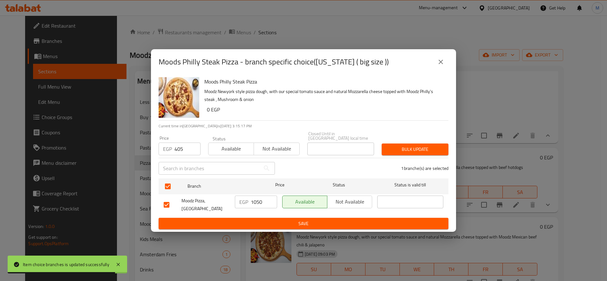
click at [425, 146] on span "Bulk update" at bounding box center [415, 150] width 57 height 8
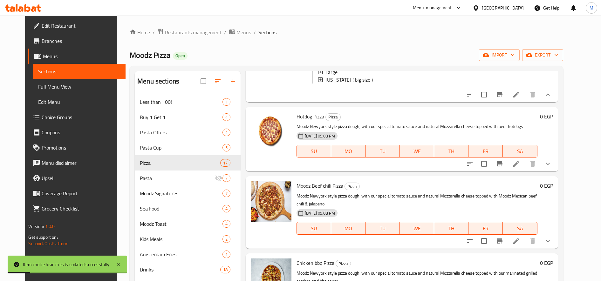
scroll to position [1590, 0]
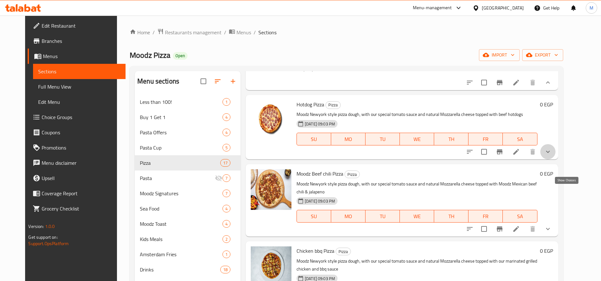
click at [552, 156] on icon "show more" at bounding box center [548, 152] width 8 height 8
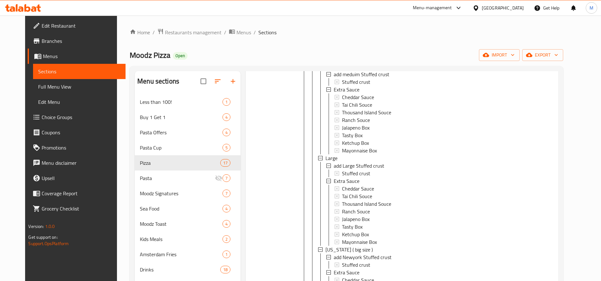
scroll to position [1696, 0]
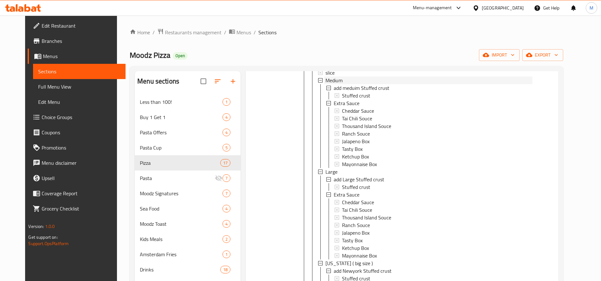
click at [347, 84] on div "Medium" at bounding box center [429, 81] width 207 height 8
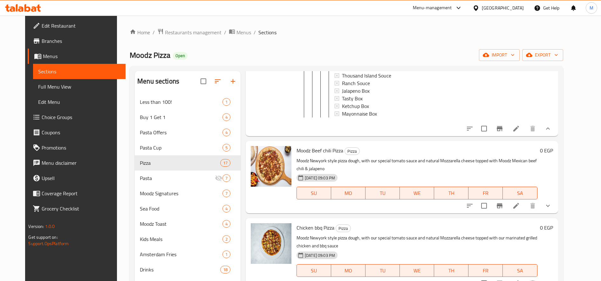
scroll to position [1802, 0]
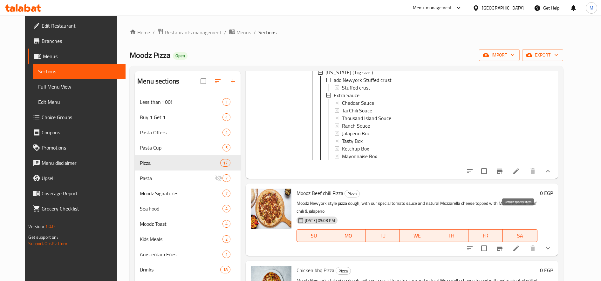
click at [503, 174] on icon "Branch-specific-item" at bounding box center [500, 171] width 6 height 5
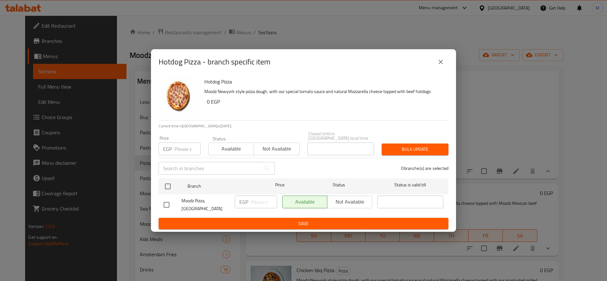
click at [346, 197] on div "Available Not available" at bounding box center [327, 202] width 90 height 13
drag, startPoint x: 164, startPoint y: 200, endPoint x: 223, endPoint y: 201, distance: 58.8
click at [170, 201] on input "checkbox" at bounding box center [166, 204] width 13 height 13
checkbox input "true"
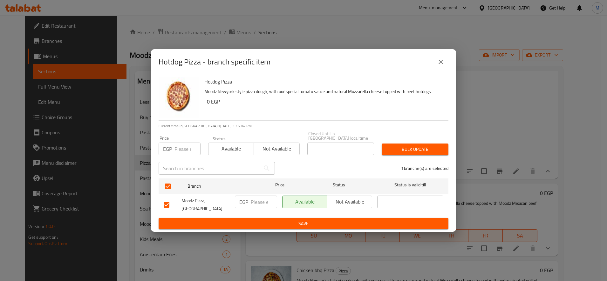
click at [375, 196] on div "​" at bounding box center [410, 205] width 71 height 24
click at [352, 202] on span "Not available" at bounding box center [350, 201] width 40 height 9
click at [355, 223] on span "Save" at bounding box center [304, 224] width 280 height 8
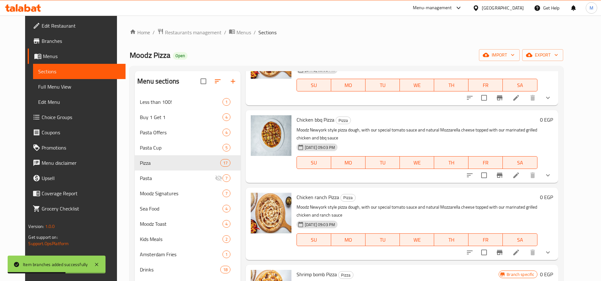
scroll to position [1908, 0]
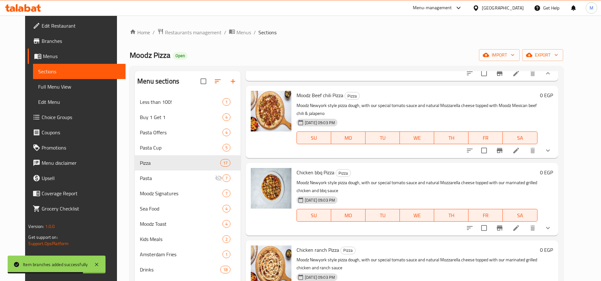
click at [556, 158] on button "show more" at bounding box center [547, 150] width 15 height 15
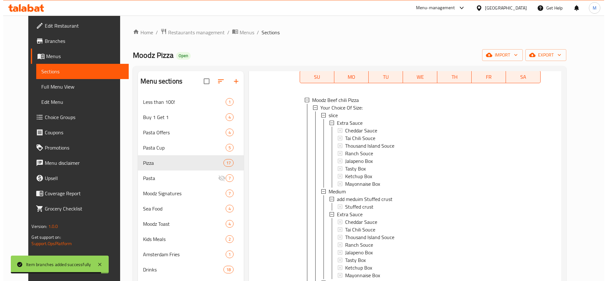
scroll to position [2013, 0]
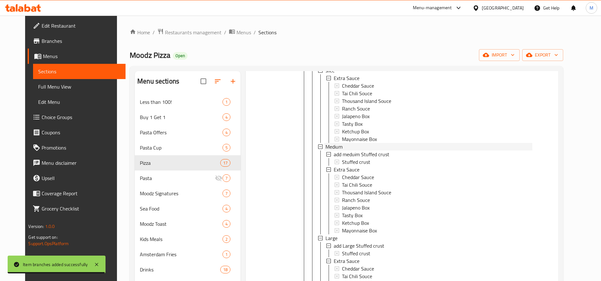
click at [338, 151] on div "Medium" at bounding box center [429, 147] width 207 height 8
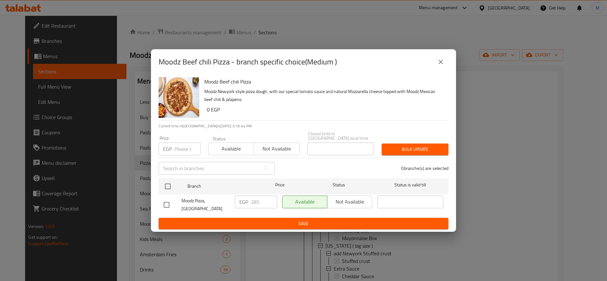
click at [184, 151] on input "number" at bounding box center [188, 149] width 26 height 13
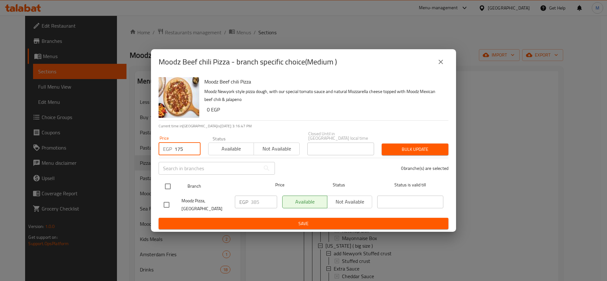
type input "175"
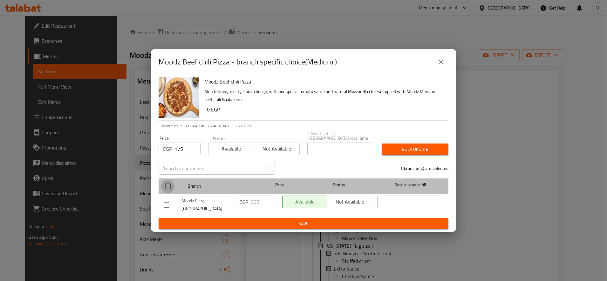
drag, startPoint x: 166, startPoint y: 190, endPoint x: 198, endPoint y: 185, distance: 32.5
click at [166, 190] on input "checkbox" at bounding box center [167, 186] width 13 height 13
checkbox input "true"
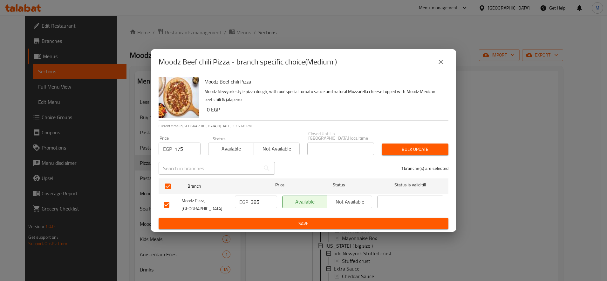
click at [438, 153] on button "Bulk update" at bounding box center [415, 150] width 67 height 12
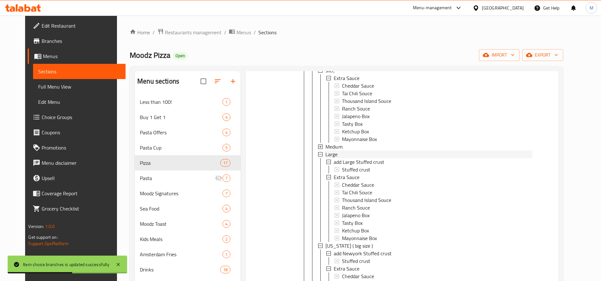
click at [327, 158] on span "Large" at bounding box center [332, 155] width 12 height 8
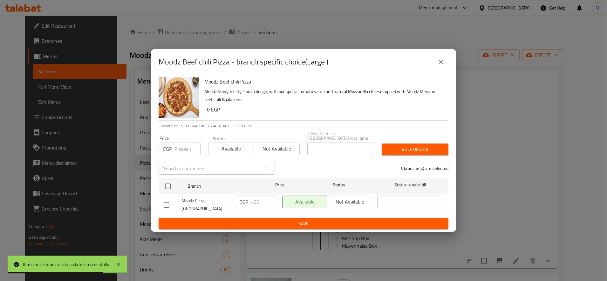
click at [187, 147] on input "number" at bounding box center [188, 149] width 26 height 13
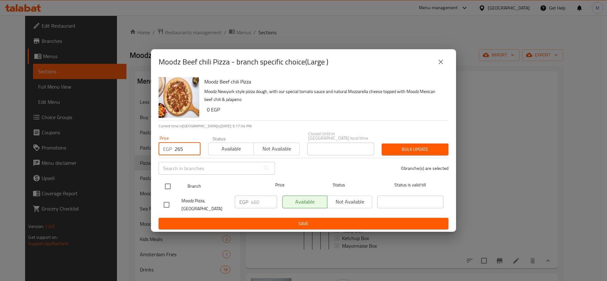
type input "265"
click at [170, 183] on input "checkbox" at bounding box center [167, 186] width 13 height 13
checkbox input "true"
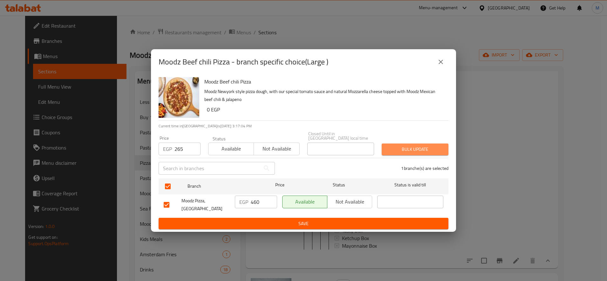
click at [430, 148] on span "Bulk update" at bounding box center [415, 150] width 57 height 8
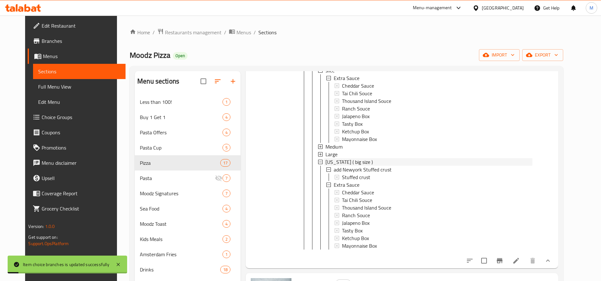
click at [356, 166] on span "[US_STATE] ( big size )" at bounding box center [349, 162] width 47 height 8
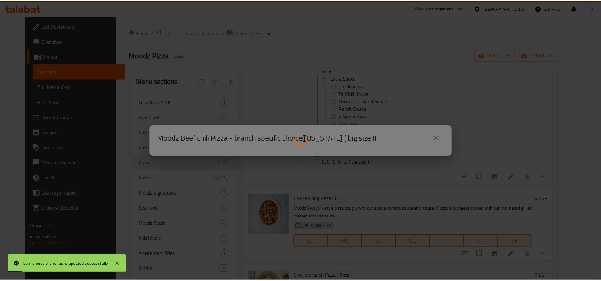
scroll to position [0, 0]
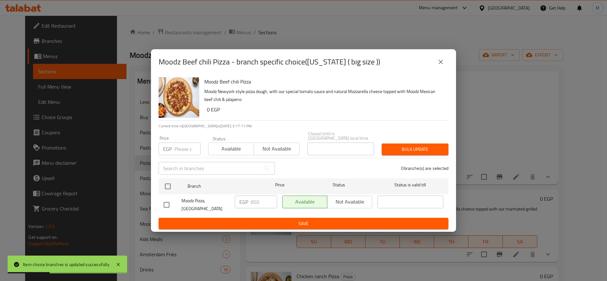
click at [183, 146] on input "number" at bounding box center [188, 149] width 26 height 13
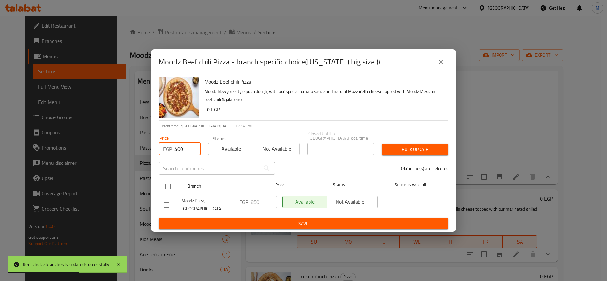
type input "400"
click at [174, 186] on input "checkbox" at bounding box center [167, 186] width 13 height 13
checkbox input "true"
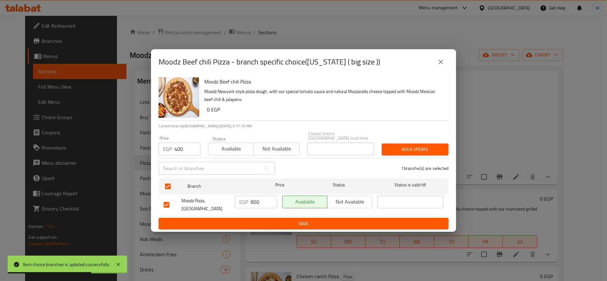
click at [403, 151] on button "Bulk update" at bounding box center [415, 150] width 67 height 12
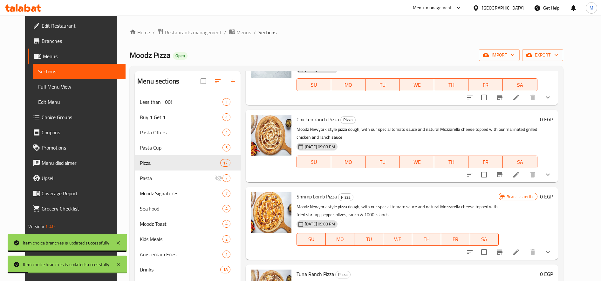
scroll to position [2172, 0]
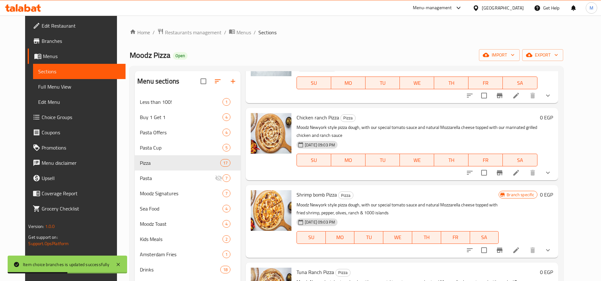
click at [552, 100] on icon "show more" at bounding box center [548, 96] width 8 height 8
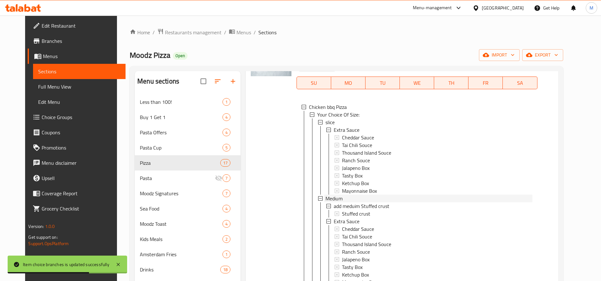
click at [332, 203] on span "Medium" at bounding box center [334, 199] width 17 height 8
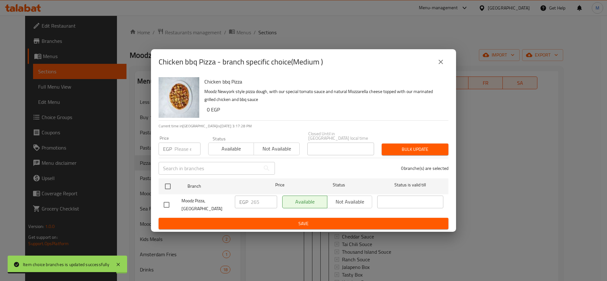
click at [176, 147] on input "number" at bounding box center [188, 149] width 26 height 13
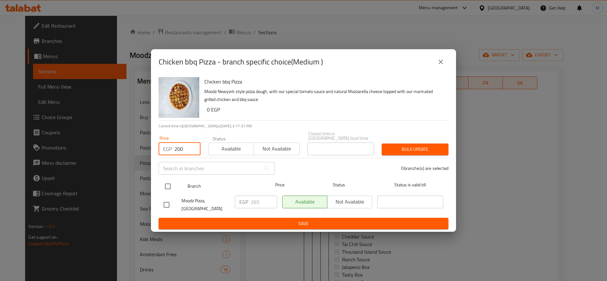
type input "200"
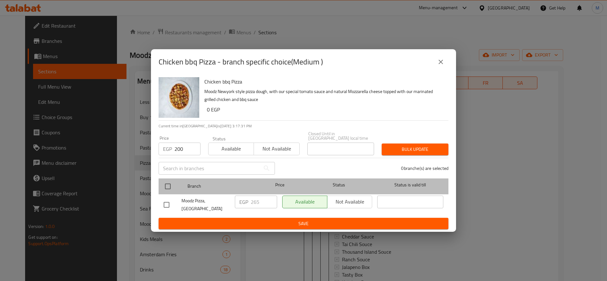
click at [177, 186] on div at bounding box center [173, 186] width 24 height 18
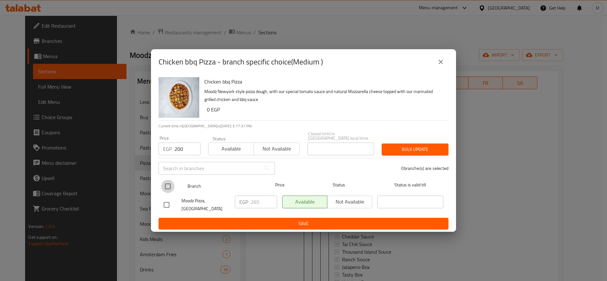
click at [168, 182] on input "checkbox" at bounding box center [167, 186] width 13 height 13
checkbox input "true"
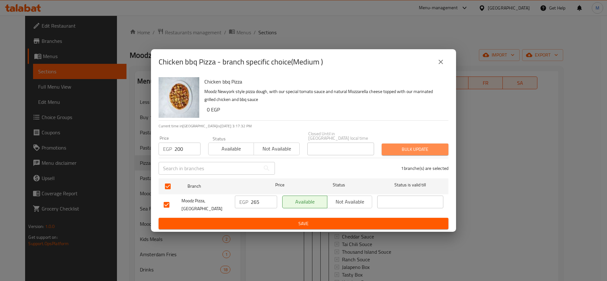
click at [402, 146] on span "Bulk update" at bounding box center [415, 150] width 57 height 8
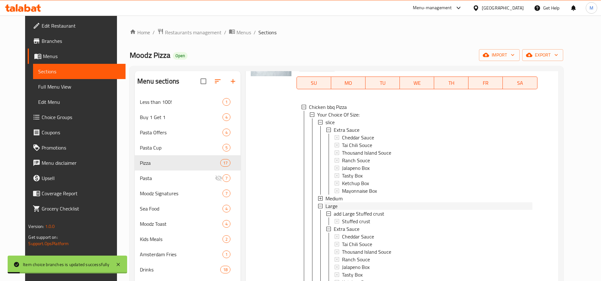
click at [326, 210] on span "Large" at bounding box center [332, 207] width 12 height 8
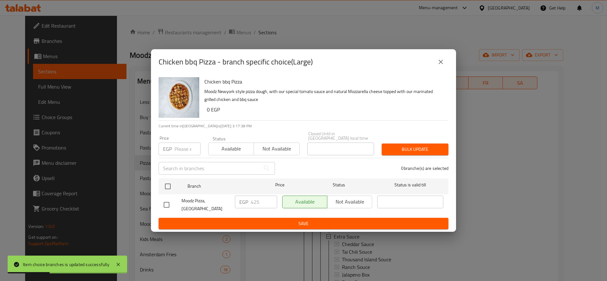
click at [184, 152] on input "number" at bounding box center [188, 149] width 26 height 13
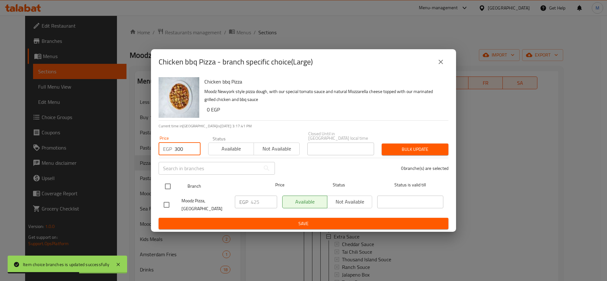
type input "300"
click at [173, 189] on input "checkbox" at bounding box center [167, 186] width 13 height 13
checkbox input "true"
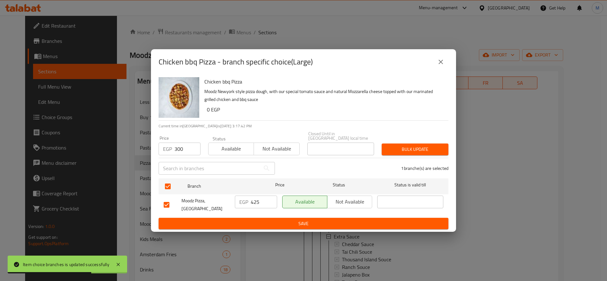
click at [429, 146] on span "Bulk update" at bounding box center [415, 150] width 57 height 8
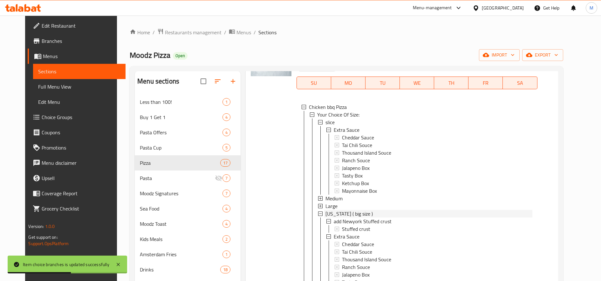
click at [332, 218] on span "[US_STATE] ( big size )" at bounding box center [349, 214] width 47 height 8
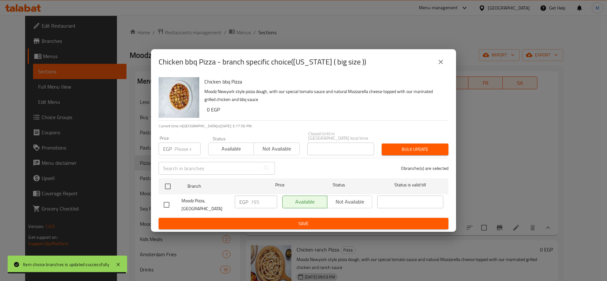
click at [179, 147] on input "number" at bounding box center [188, 149] width 26 height 13
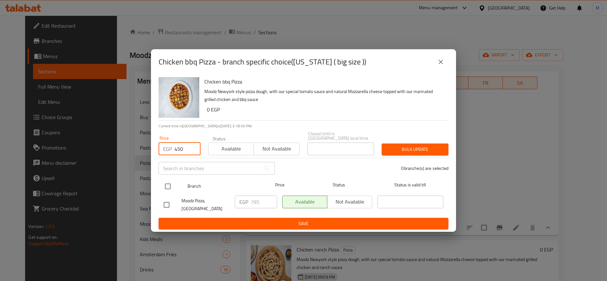
type input "450"
click at [163, 185] on input "checkbox" at bounding box center [167, 186] width 13 height 13
checkbox input "true"
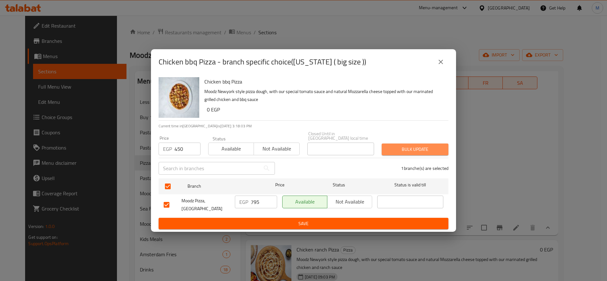
click at [423, 146] on span "Bulk update" at bounding box center [415, 150] width 57 height 8
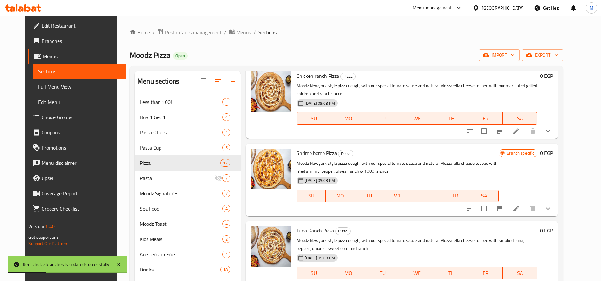
scroll to position [2331, 0]
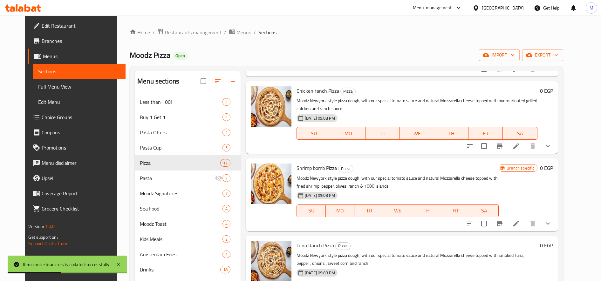
click at [552, 150] on icon "show more" at bounding box center [548, 146] width 8 height 8
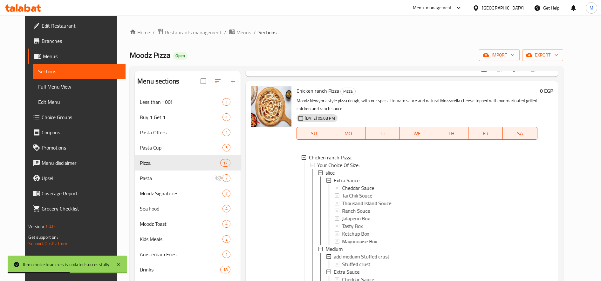
scroll to position [2438, 0]
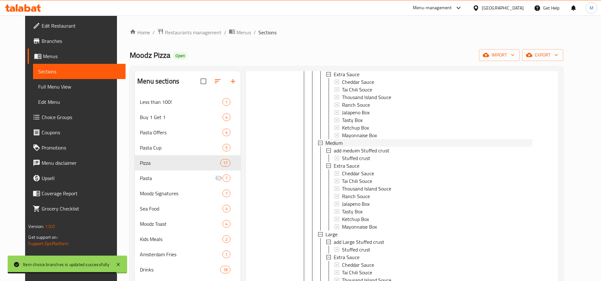
click at [332, 147] on span "Medium" at bounding box center [334, 143] width 17 height 8
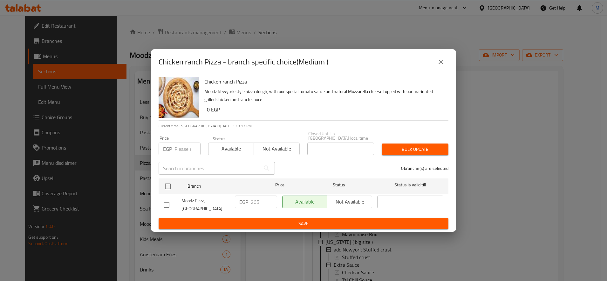
click at [189, 148] on input "number" at bounding box center [188, 149] width 26 height 13
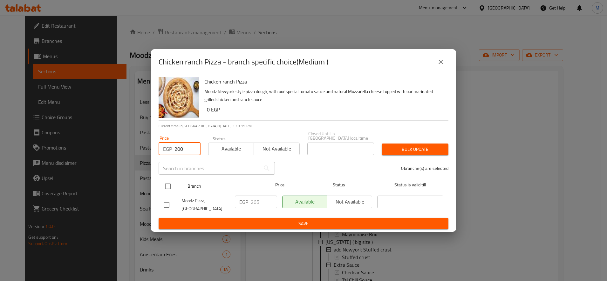
type input "200"
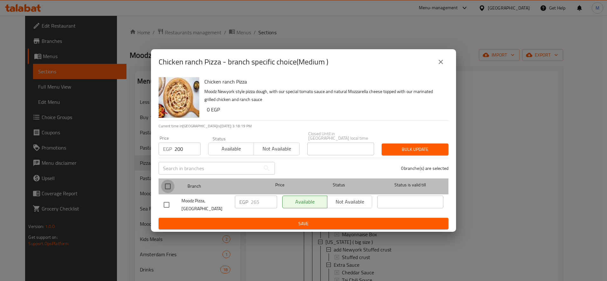
drag, startPoint x: 168, startPoint y: 187, endPoint x: 282, endPoint y: 167, distance: 116.2
click at [169, 187] on input "checkbox" at bounding box center [167, 186] width 13 height 13
checkbox input "true"
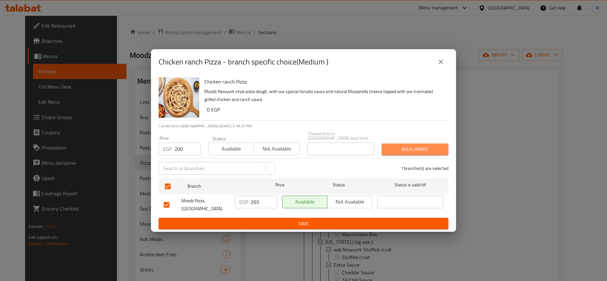
click at [401, 151] on button "Bulk update" at bounding box center [415, 150] width 67 height 12
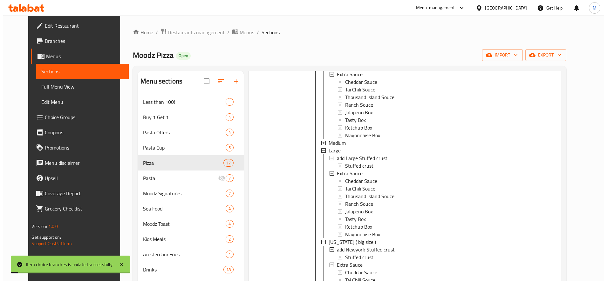
scroll to position [1, 0]
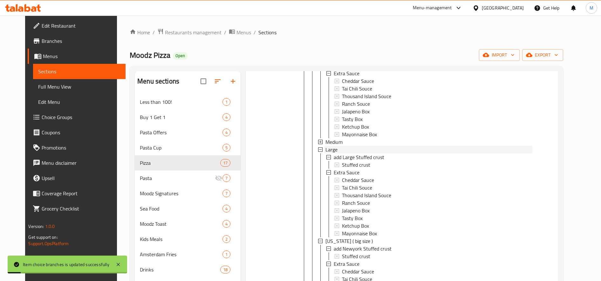
click at [331, 154] on div "Large" at bounding box center [429, 150] width 207 height 8
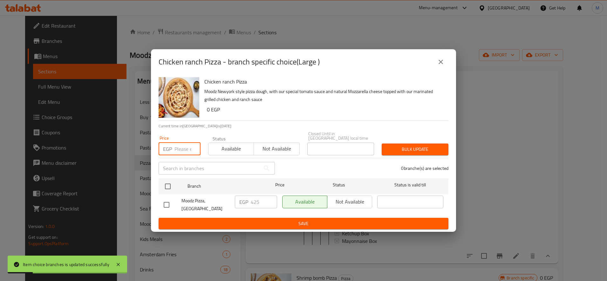
click at [177, 143] on input "number" at bounding box center [188, 149] width 26 height 13
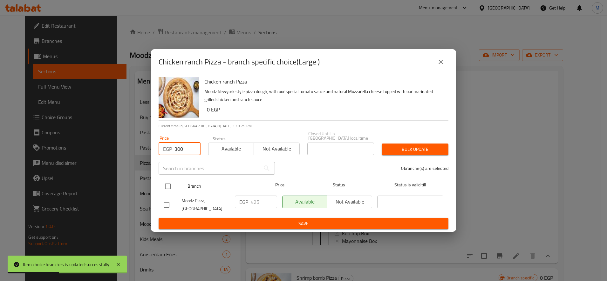
type input "300"
click at [178, 186] on div at bounding box center [173, 186] width 24 height 18
click at [164, 186] on input "checkbox" at bounding box center [167, 186] width 13 height 13
checkbox input "true"
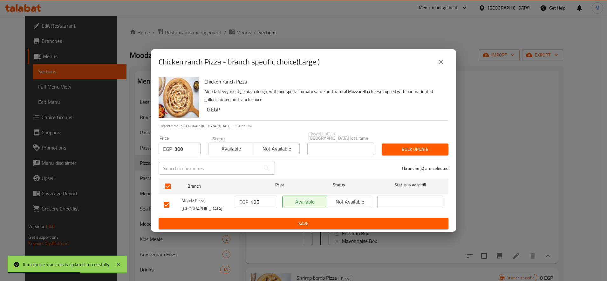
click at [415, 157] on div "1 branche(s) are selected" at bounding box center [366, 168] width 174 height 23
click at [417, 150] on span "Bulk update" at bounding box center [415, 150] width 57 height 8
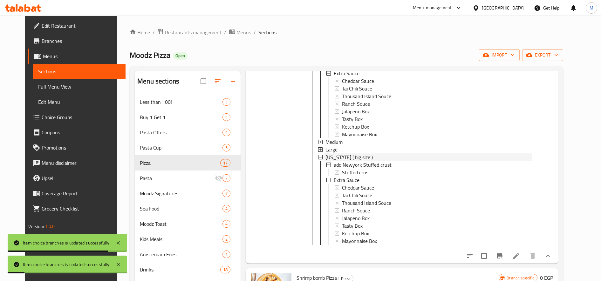
click at [333, 161] on span "[US_STATE] ( big size )" at bounding box center [349, 158] width 47 height 8
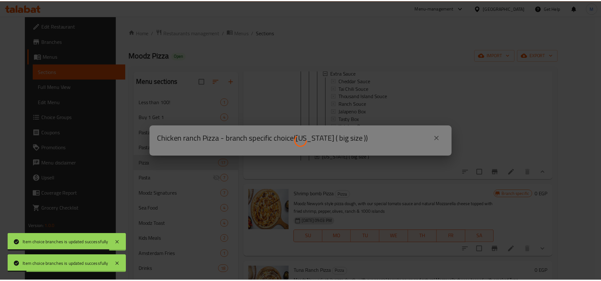
scroll to position [0, 0]
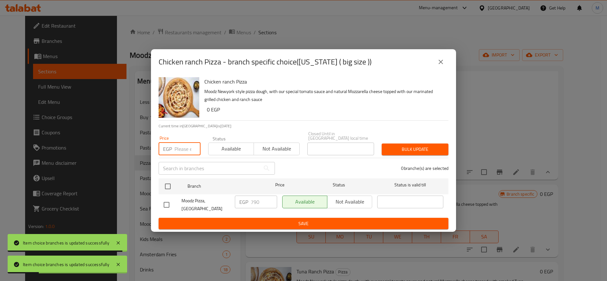
click at [183, 146] on input "number" at bounding box center [188, 149] width 26 height 13
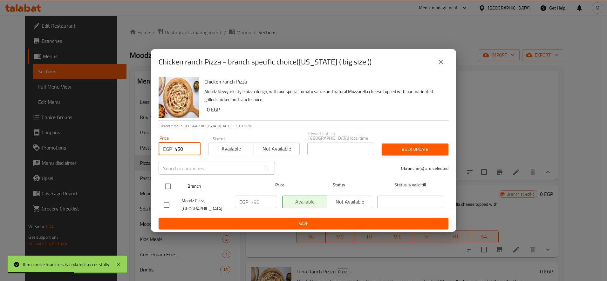
type input "450"
click at [166, 180] on input "checkbox" at bounding box center [167, 186] width 13 height 13
checkbox input "true"
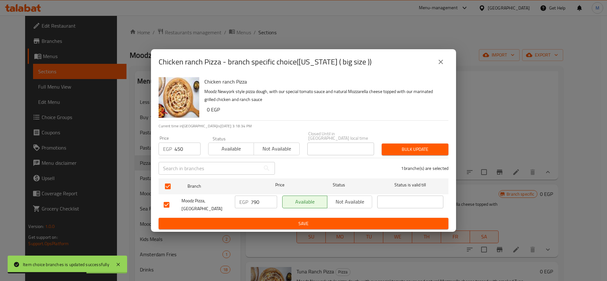
click at [414, 148] on span "Bulk update" at bounding box center [415, 150] width 57 height 8
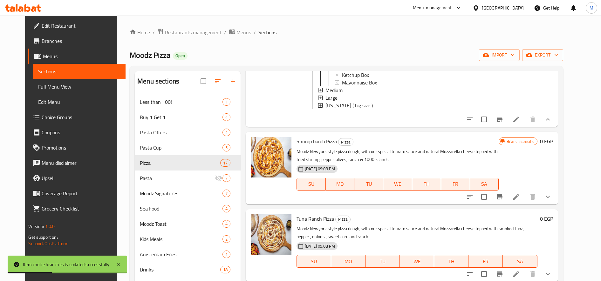
scroll to position [2597, 0]
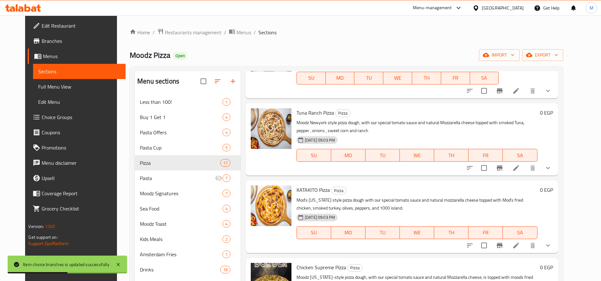
click at [552, 95] on icon "show more" at bounding box center [548, 91] width 8 height 8
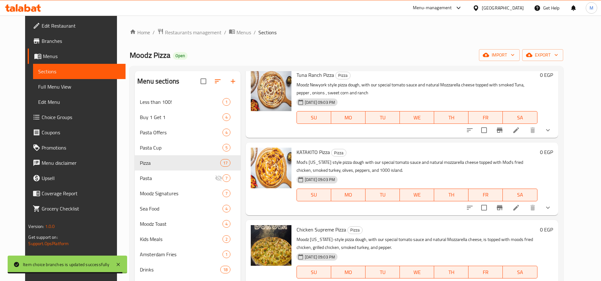
scroll to position [3020, 0]
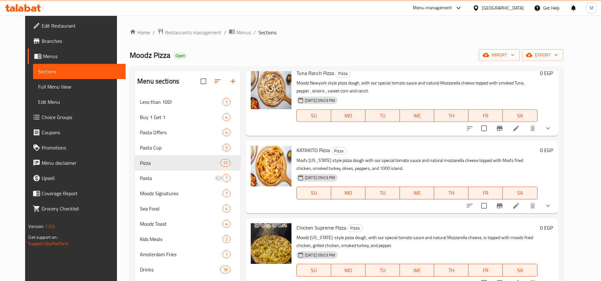
click at [503, 54] on icon "Branch-specific-item" at bounding box center [500, 51] width 6 height 5
click at [552, 132] on icon "show more" at bounding box center [548, 129] width 8 height 8
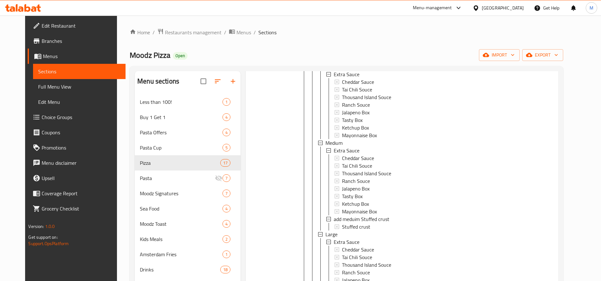
scroll to position [3126, 0]
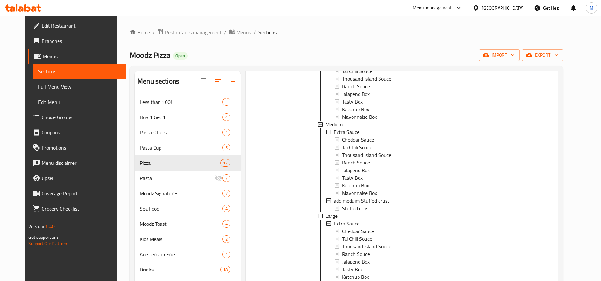
click at [337, 190] on div "Tuna Ranch Pizza Pizza Moodz Newyork style pizza dough, with our special tomato…" at bounding box center [417, 185] width 246 height 451
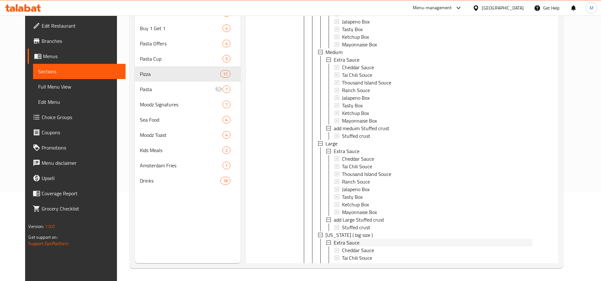
scroll to position [3058, 0]
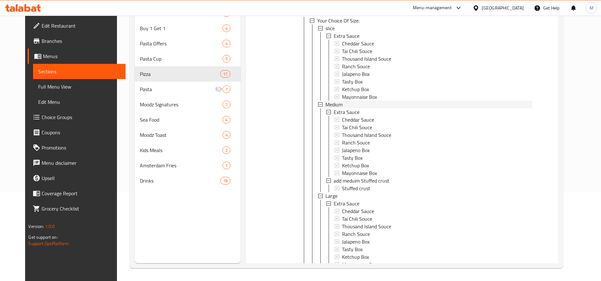
click at [335, 108] on span "Medium" at bounding box center [334, 105] width 17 height 8
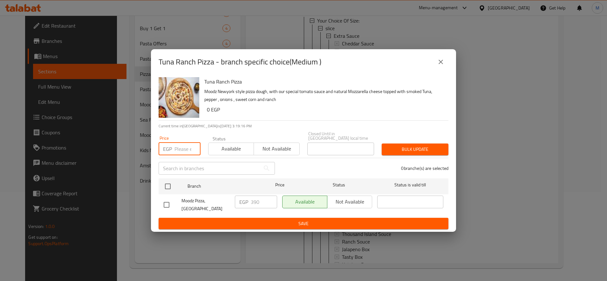
click at [183, 145] on input "number" at bounding box center [188, 149] width 26 height 13
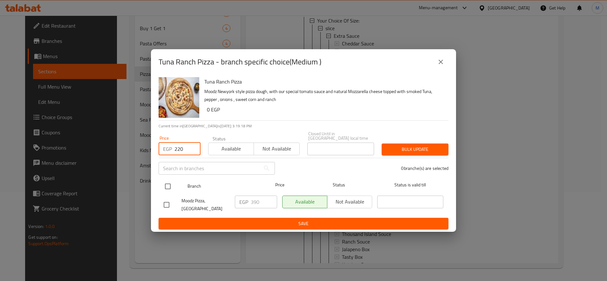
type input "220"
click at [166, 189] on input "checkbox" at bounding box center [167, 186] width 13 height 13
checkbox input "true"
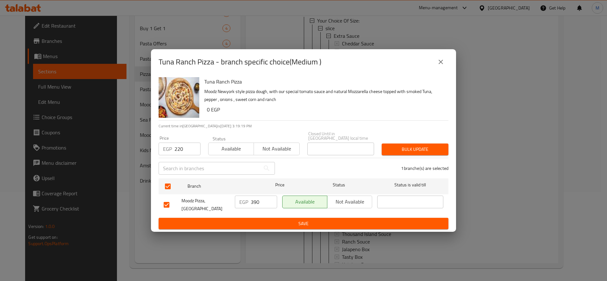
click at [398, 150] on span "Bulk update" at bounding box center [415, 150] width 57 height 8
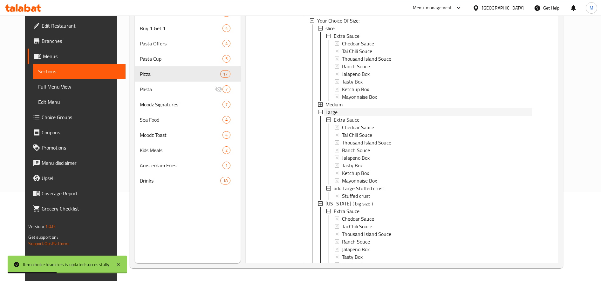
click at [334, 116] on div "Large" at bounding box center [429, 112] width 207 height 8
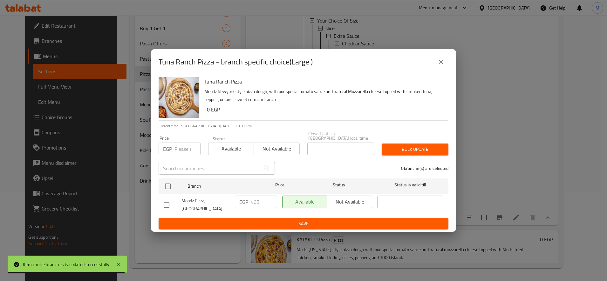
click at [181, 148] on input "number" at bounding box center [188, 149] width 26 height 13
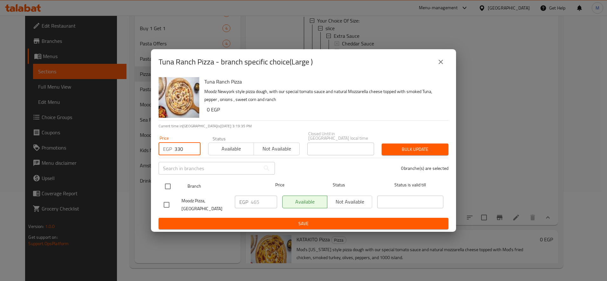
type input "330"
click at [172, 181] on input "checkbox" at bounding box center [167, 186] width 13 height 13
checkbox input "true"
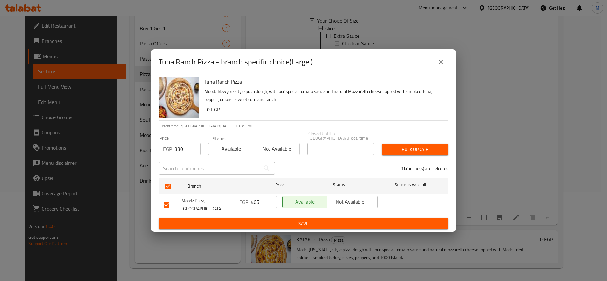
click at [405, 146] on span "Bulk update" at bounding box center [415, 150] width 57 height 8
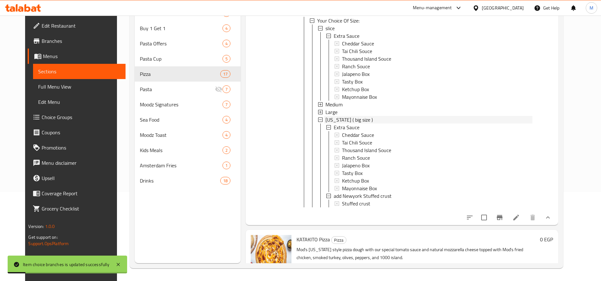
click at [337, 124] on span "[US_STATE] ( big size )" at bounding box center [349, 120] width 47 height 8
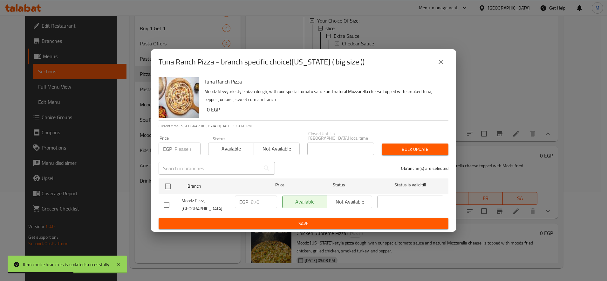
click at [181, 144] on input "number" at bounding box center [188, 149] width 26 height 13
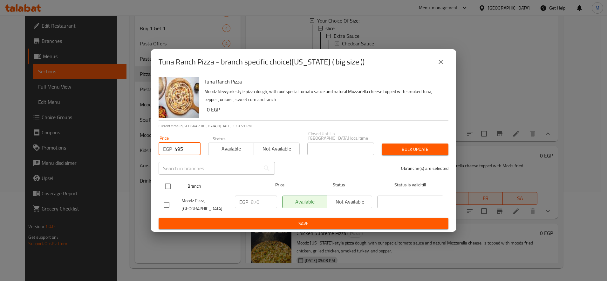
type input "495"
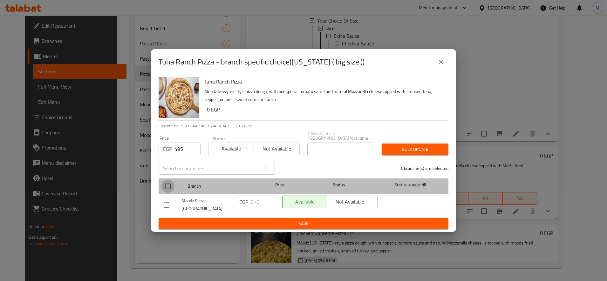
click at [171, 186] on input "checkbox" at bounding box center [167, 186] width 13 height 13
checkbox input "true"
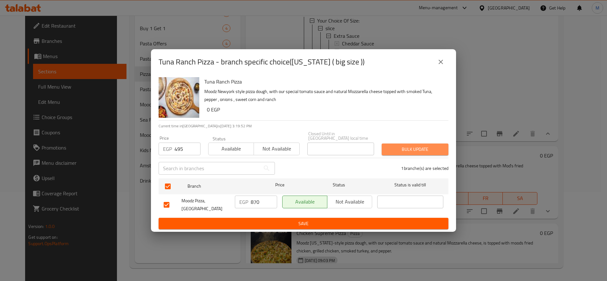
click at [403, 146] on span "Bulk update" at bounding box center [415, 150] width 57 height 8
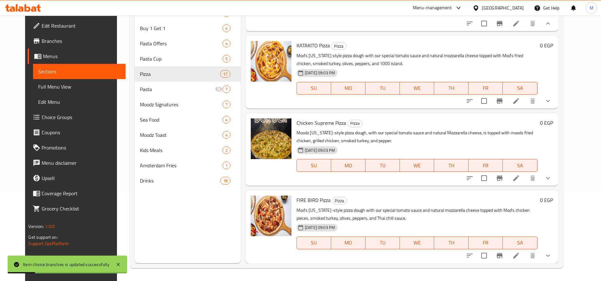
scroll to position [3184, 0]
drag, startPoint x: 563, startPoint y: 152, endPoint x: 555, endPoint y: 153, distance: 8.3
click at [552, 105] on icon "show more" at bounding box center [548, 101] width 8 height 8
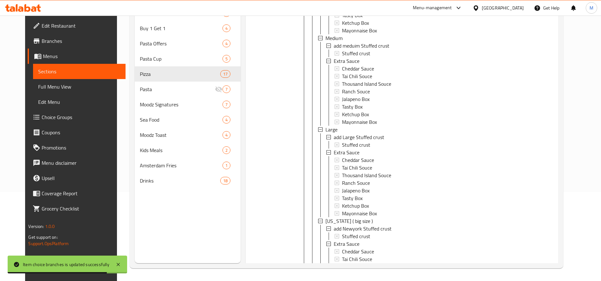
scroll to position [3343, 0]
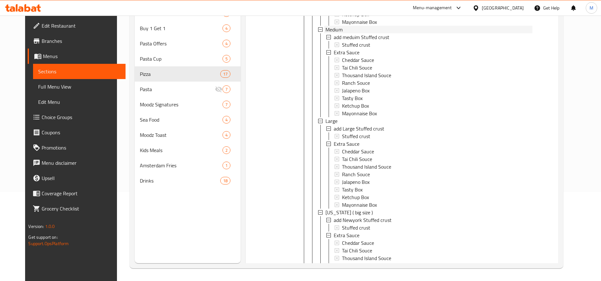
click at [353, 33] on div "Medium" at bounding box center [429, 30] width 207 height 8
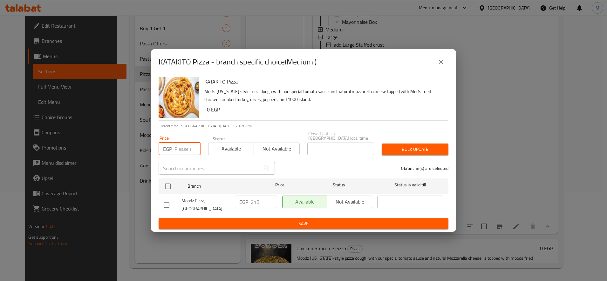
click at [190, 144] on input "number" at bounding box center [188, 149] width 26 height 13
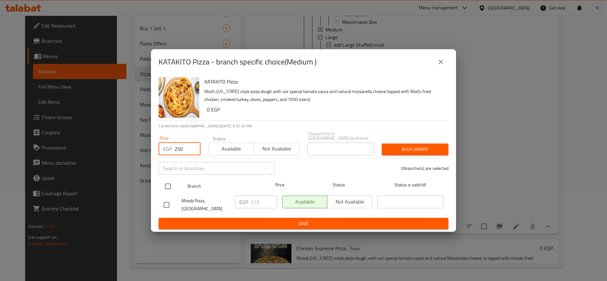
type input "250"
click at [167, 180] on input "checkbox" at bounding box center [167, 186] width 13 height 13
checkbox input "true"
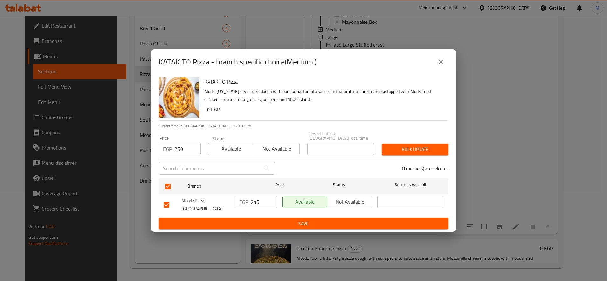
click at [428, 141] on div "Bulk update" at bounding box center [415, 149] width 74 height 19
click at [426, 149] on span "Bulk update" at bounding box center [415, 150] width 57 height 8
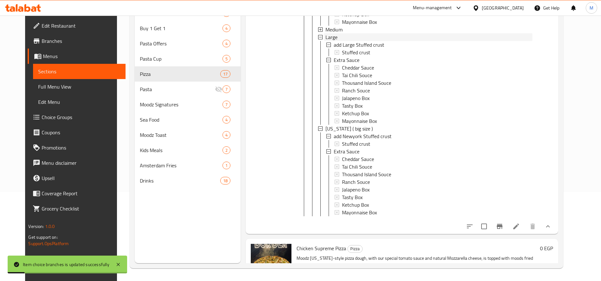
click at [338, 41] on div "Large" at bounding box center [429, 37] width 207 height 8
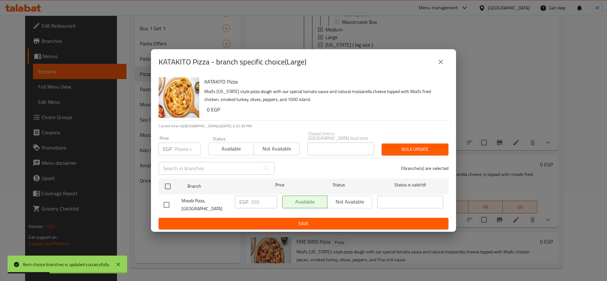
click at [183, 145] on input "number" at bounding box center [188, 149] width 26 height 13
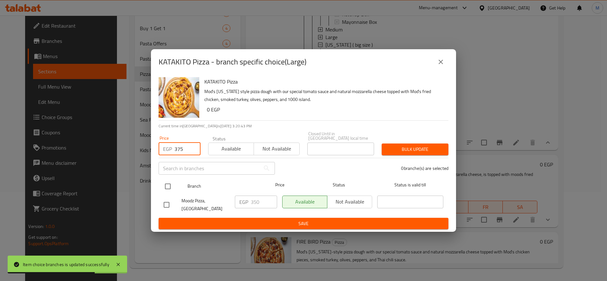
type input "375"
click at [171, 182] on input "checkbox" at bounding box center [167, 186] width 13 height 13
checkbox input "true"
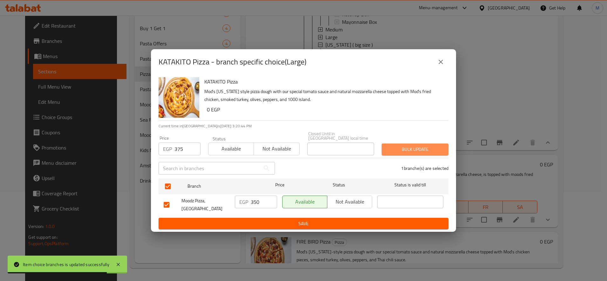
click at [384, 144] on button "Bulk update" at bounding box center [415, 150] width 67 height 12
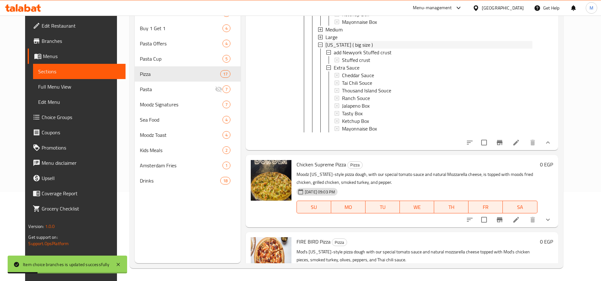
click at [328, 49] on span "[US_STATE] ( big size )" at bounding box center [349, 45] width 47 height 8
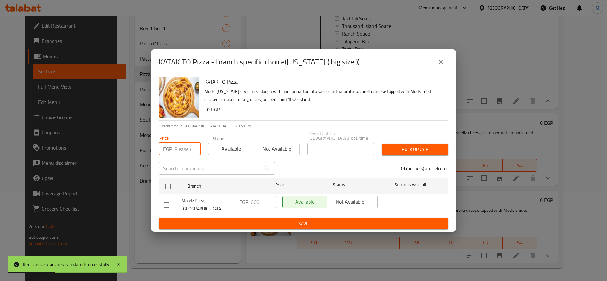
click at [181, 144] on input "number" at bounding box center [188, 149] width 26 height 13
type input "565"
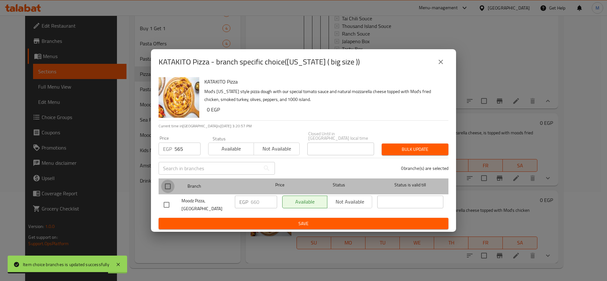
click at [168, 180] on input "checkbox" at bounding box center [167, 186] width 13 height 13
checkbox input "true"
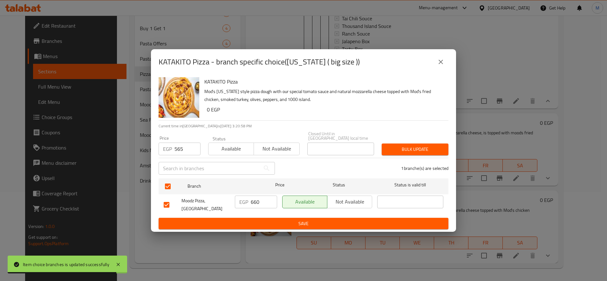
click at [388, 146] on span "Bulk update" at bounding box center [415, 150] width 57 height 8
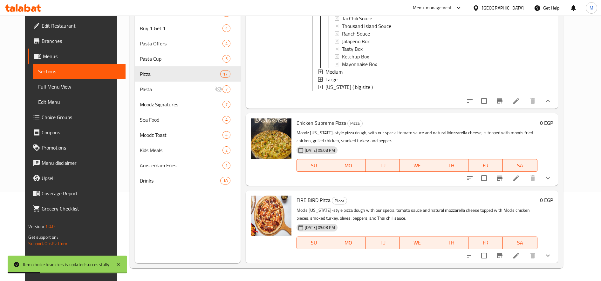
scroll to position [3375, 0]
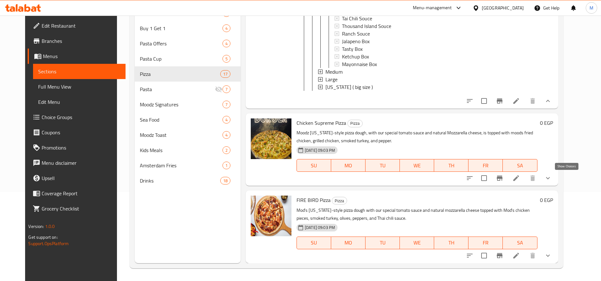
click at [552, 179] on icon "show more" at bounding box center [548, 179] width 8 height 8
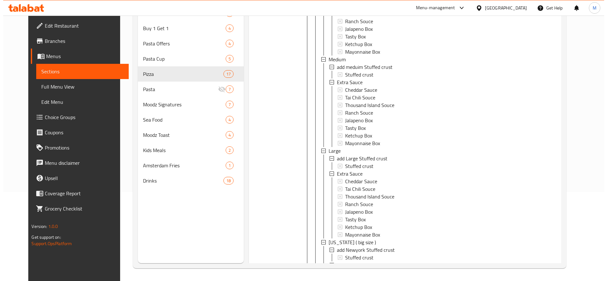
scroll to position [3534, 0]
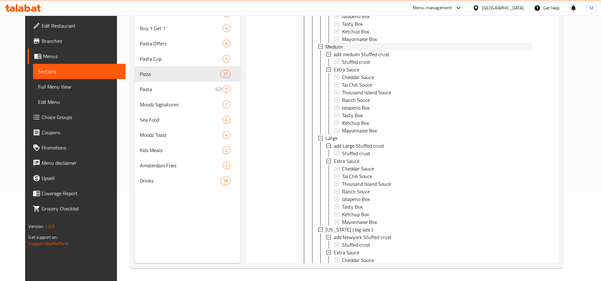
click at [343, 51] on div "Medium" at bounding box center [429, 47] width 207 height 8
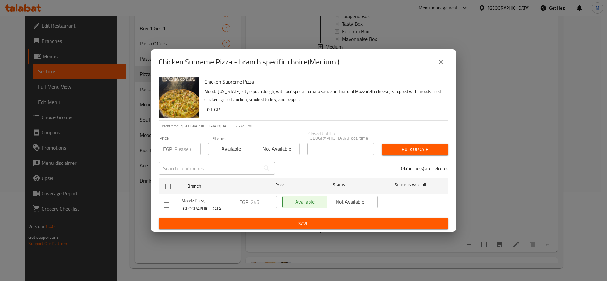
click at [184, 150] on input "number" at bounding box center [188, 149] width 26 height 13
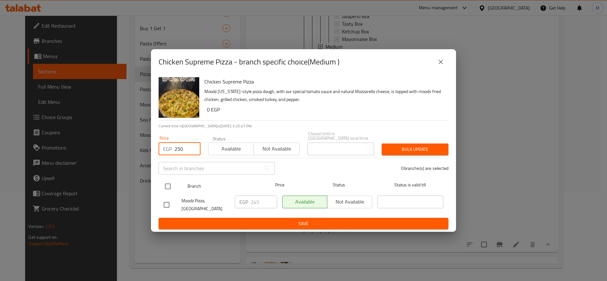
type input "250"
click at [162, 181] on input "checkbox" at bounding box center [167, 186] width 13 height 13
checkbox input "true"
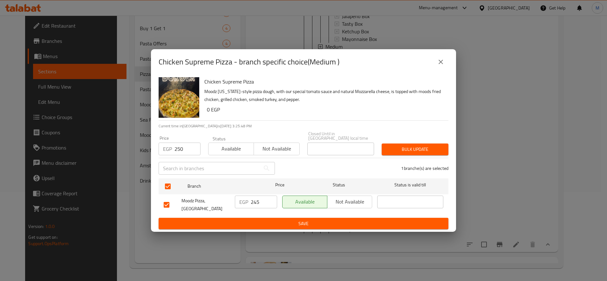
click at [404, 141] on div "Bulk update" at bounding box center [415, 149] width 74 height 19
click at [402, 147] on span "Bulk update" at bounding box center [415, 150] width 57 height 8
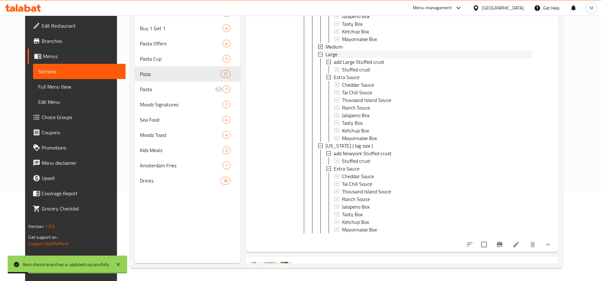
click at [345, 58] on div "Large" at bounding box center [429, 55] width 207 height 8
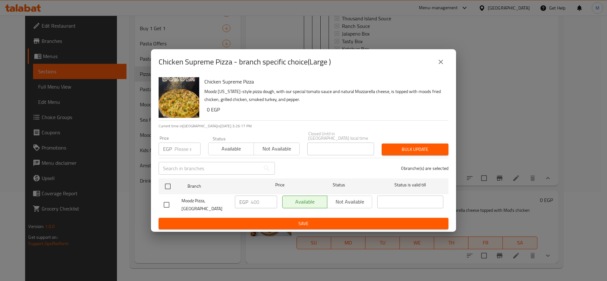
click at [179, 145] on input "number" at bounding box center [188, 149] width 26 height 13
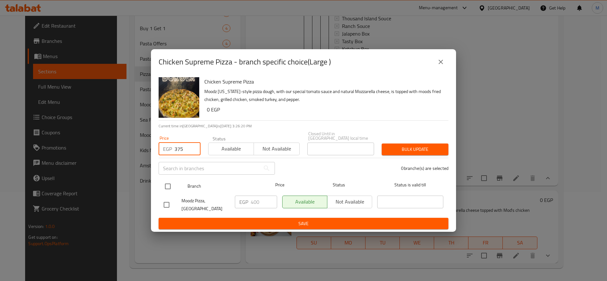
type input "375"
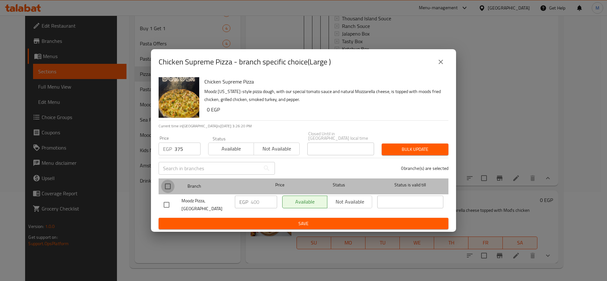
click at [172, 182] on input "checkbox" at bounding box center [167, 186] width 13 height 13
checkbox input "true"
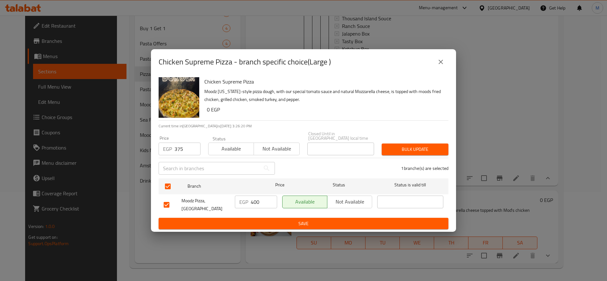
click at [426, 140] on div "Bulk update" at bounding box center [415, 149] width 74 height 19
click at [417, 151] on span "Bulk update" at bounding box center [415, 150] width 57 height 8
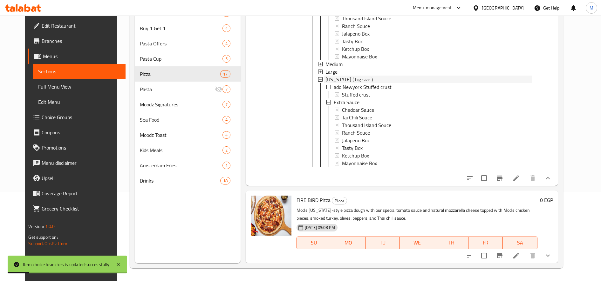
click at [326, 83] on span "[US_STATE] ( big size )" at bounding box center [349, 80] width 47 height 8
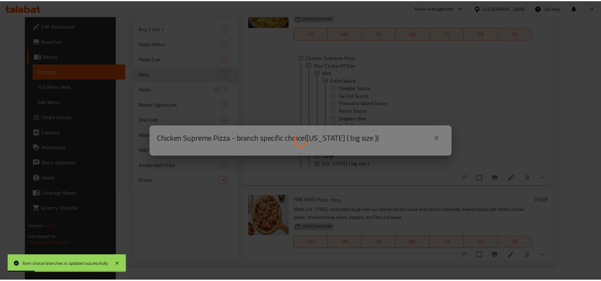
scroll to position [3514, 0]
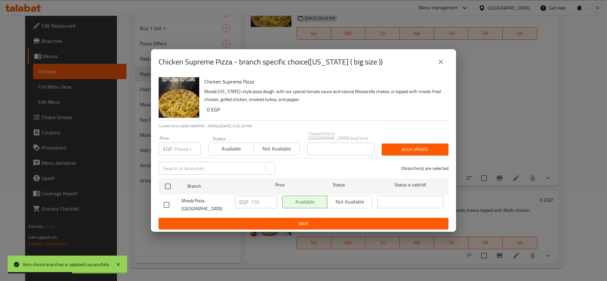
click at [185, 146] on input "number" at bounding box center [188, 149] width 26 height 13
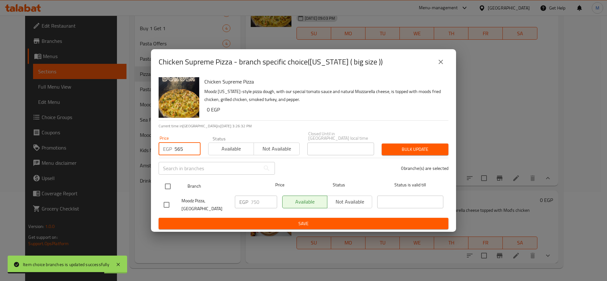
type input "565"
click at [169, 184] on input "checkbox" at bounding box center [167, 186] width 13 height 13
checkbox input "true"
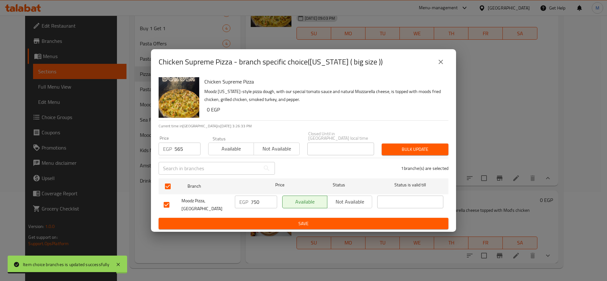
click at [410, 148] on span "Bulk update" at bounding box center [415, 150] width 57 height 8
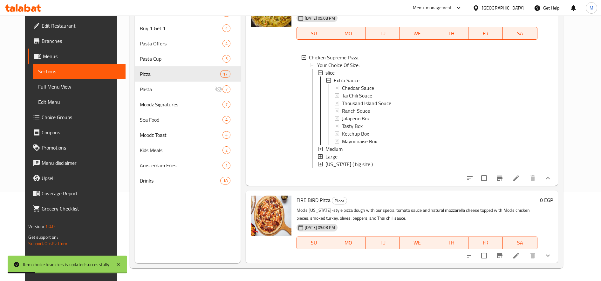
click at [552, 254] on icon "show more" at bounding box center [548, 256] width 8 height 8
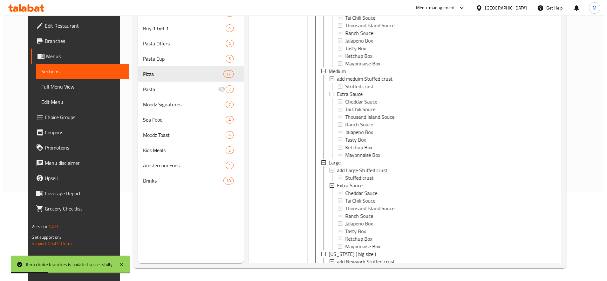
scroll to position [3726, 0]
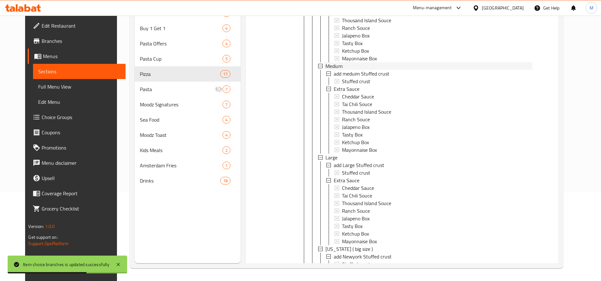
click at [336, 70] on span "Medium" at bounding box center [334, 66] width 17 height 8
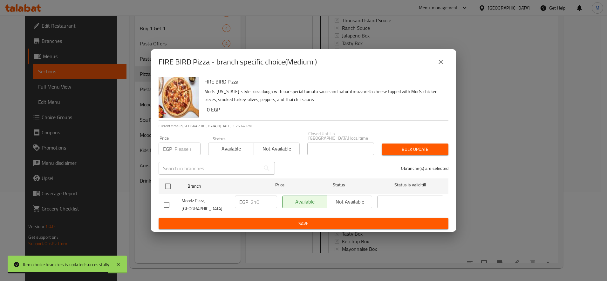
click at [186, 145] on input "number" at bounding box center [188, 149] width 26 height 13
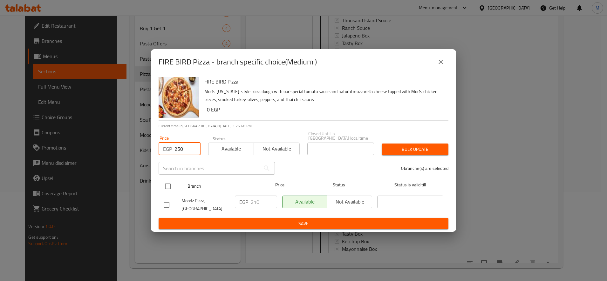
type input "250"
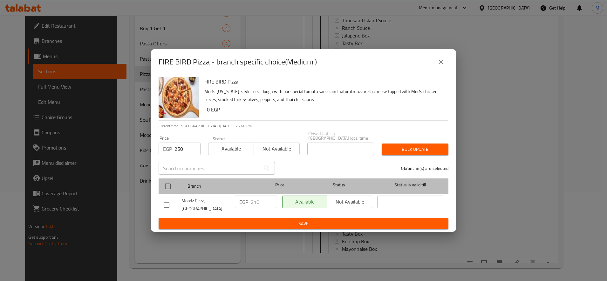
click at [171, 177] on div at bounding box center [173, 186] width 24 height 18
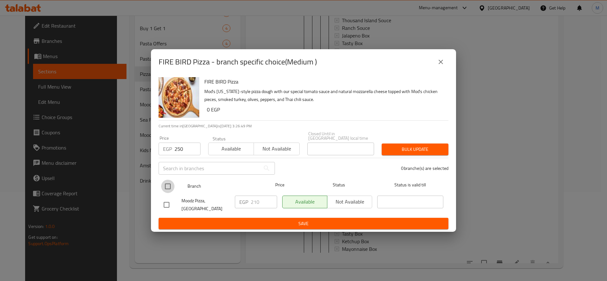
click at [169, 185] on input "checkbox" at bounding box center [167, 186] width 13 height 13
checkbox input "true"
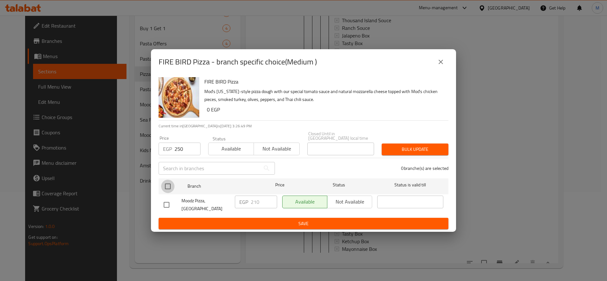
checkbox input "true"
click at [422, 140] on div "Bulk update" at bounding box center [415, 149] width 74 height 19
click at [417, 146] on span "Bulk update" at bounding box center [415, 150] width 57 height 8
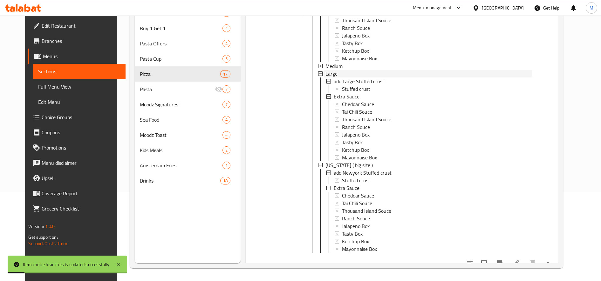
click at [334, 78] on div "Large" at bounding box center [429, 74] width 207 height 8
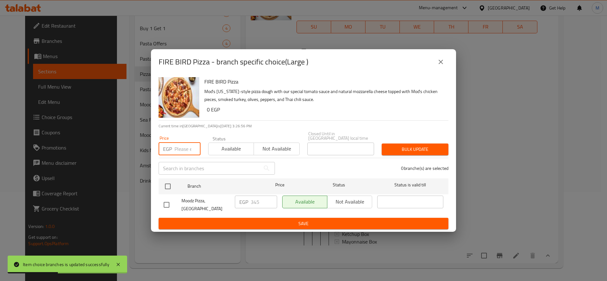
click at [175, 144] on input "number" at bounding box center [188, 149] width 26 height 13
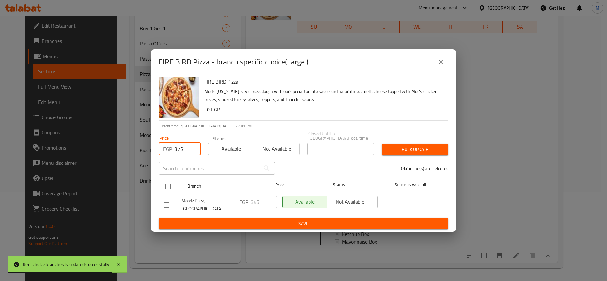
type input "375"
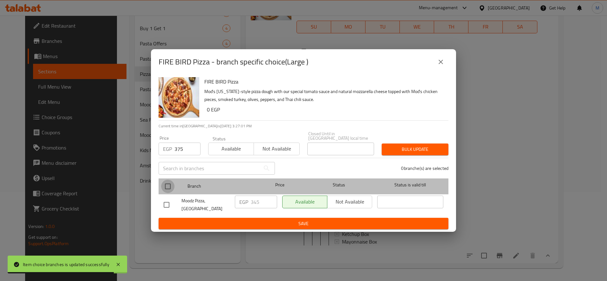
drag, startPoint x: 166, startPoint y: 184, endPoint x: 238, endPoint y: 179, distance: 72.6
click at [166, 183] on input "checkbox" at bounding box center [167, 186] width 13 height 13
checkbox input "true"
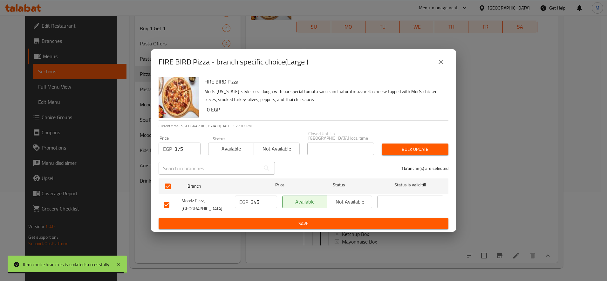
click at [395, 146] on span "Bulk update" at bounding box center [415, 150] width 57 height 8
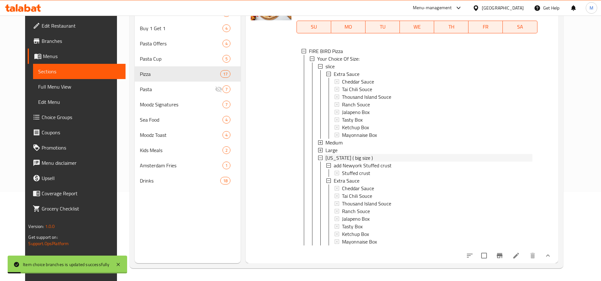
click at [354, 162] on span "[US_STATE] ( big size )" at bounding box center [349, 158] width 47 height 8
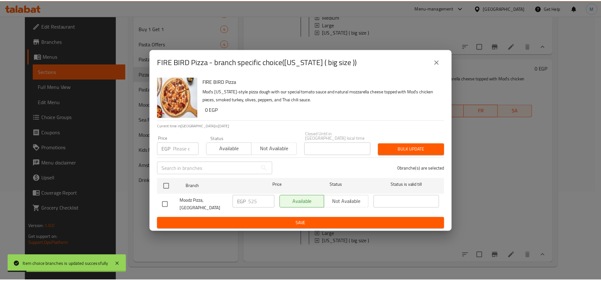
scroll to position [3652, 0]
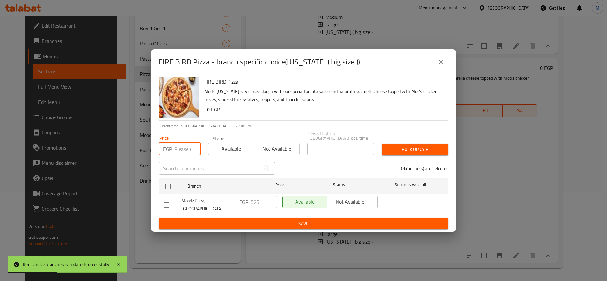
click at [182, 146] on input "number" at bounding box center [188, 149] width 26 height 13
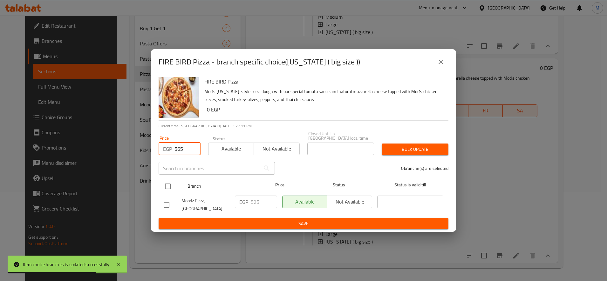
type input "565"
click at [165, 184] on input "checkbox" at bounding box center [167, 186] width 13 height 13
checkbox input "true"
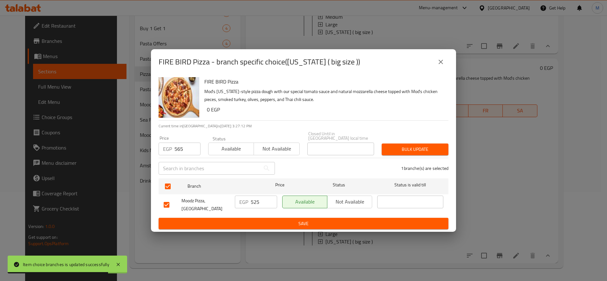
click at [419, 148] on span "Bulk update" at bounding box center [415, 150] width 57 height 8
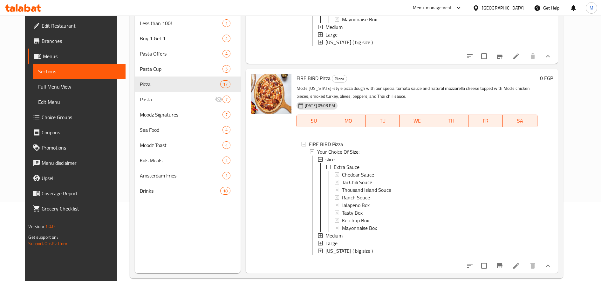
scroll to position [89, 0]
